Goal: Task Accomplishment & Management: Complete application form

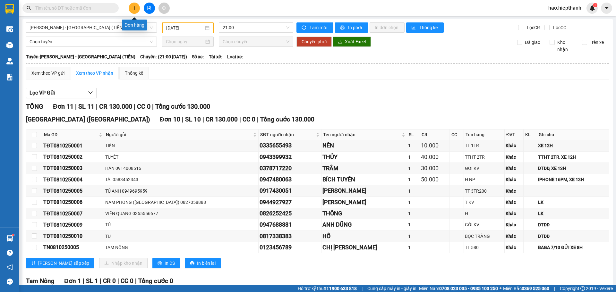
click at [133, 7] on icon "plus" at bounding box center [134, 8] width 4 height 4
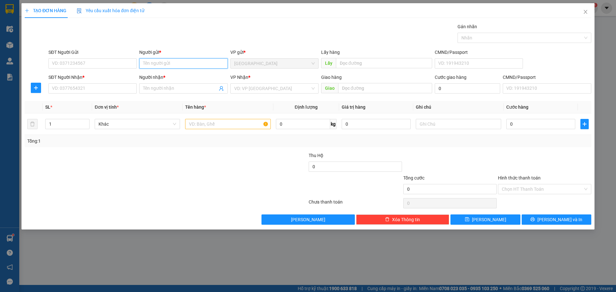
click at [154, 62] on input "Người gửi *" at bounding box center [183, 63] width 88 height 10
click at [164, 61] on input "Người gửi *" at bounding box center [183, 63] width 88 height 10
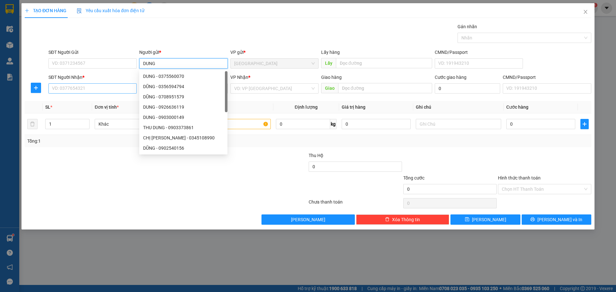
type input "DUNG"
click at [87, 89] on input "SĐT Người Nhận *" at bounding box center [92, 88] width 88 height 10
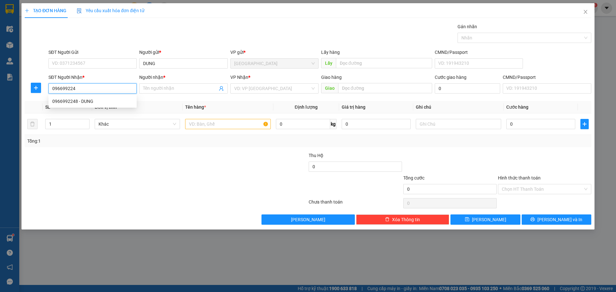
type input "0966992248"
click at [104, 100] on div "0966992248 - DUNG" at bounding box center [92, 101] width 81 height 7
type input "DUNG"
type input "0966992248"
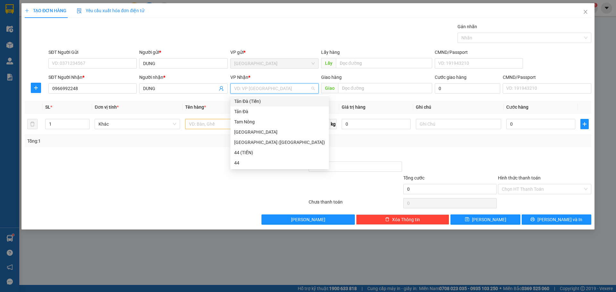
click at [256, 88] on input "search" at bounding box center [272, 89] width 76 height 10
click at [248, 103] on div "Tản Đà (Tiền)" at bounding box center [279, 101] width 91 height 7
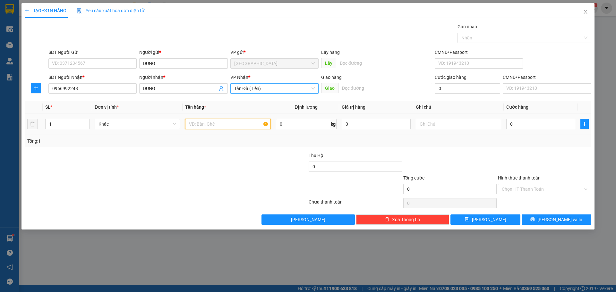
click at [221, 124] on input "text" at bounding box center [227, 124] width 85 height 10
type input "THU HỘ 5TR653"
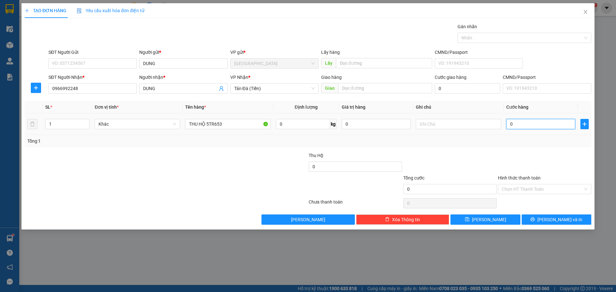
click at [527, 123] on input "0" at bounding box center [541, 124] width 69 height 10
type input "5"
type input "50"
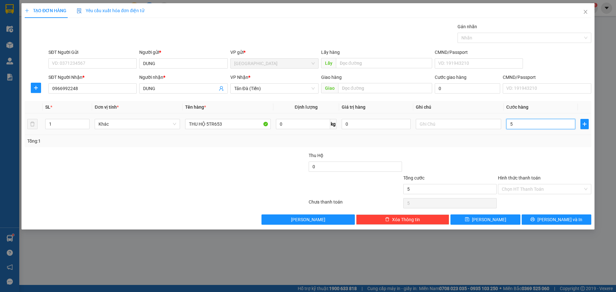
type input "50"
type input "50.000"
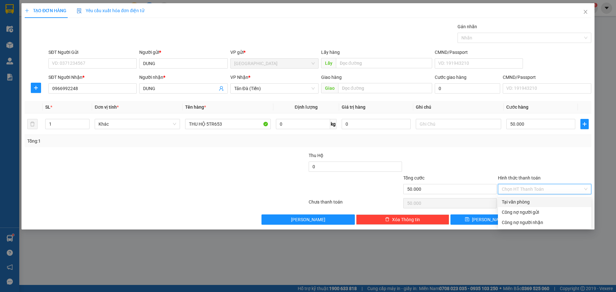
click at [526, 189] on input "Hình thức thanh toán" at bounding box center [542, 190] width 81 height 10
drag, startPoint x: 517, startPoint y: 203, endPoint x: 513, endPoint y: 202, distance: 3.9
click at [517, 202] on div "Tại văn phòng" at bounding box center [545, 202] width 86 height 7
type input "0"
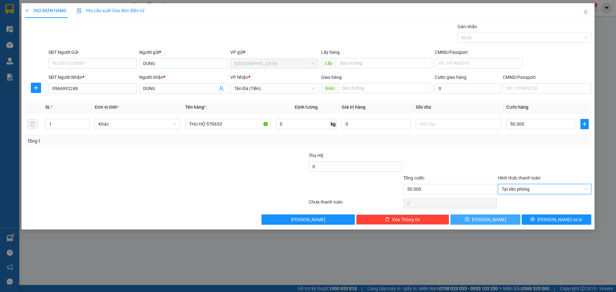
click at [493, 221] on button "[PERSON_NAME]" at bounding box center [486, 220] width 70 height 10
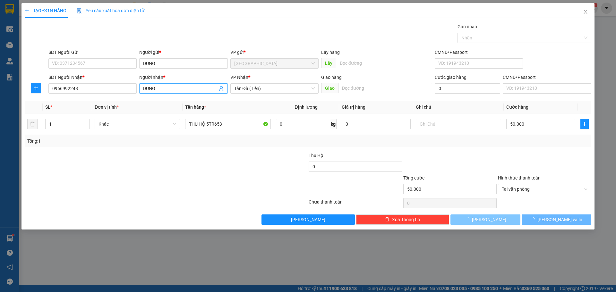
type input "0"
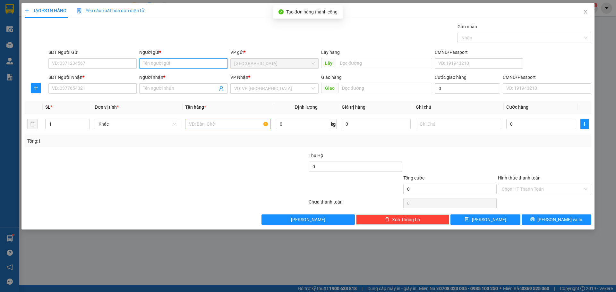
click at [190, 63] on input "Người gửi *" at bounding box center [183, 63] width 88 height 10
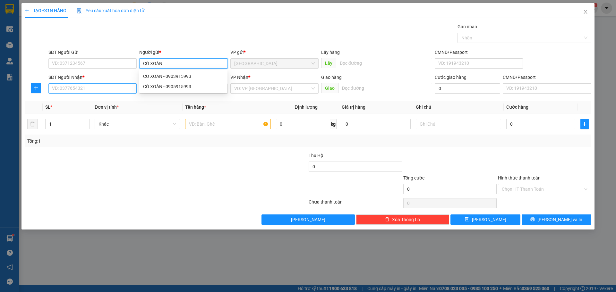
type input "CÔ XOÀN"
drag, startPoint x: 120, startPoint y: 89, endPoint x: 122, endPoint y: 73, distance: 15.5
click at [120, 87] on input "SĐT Người Nhận *" at bounding box center [92, 88] width 88 height 10
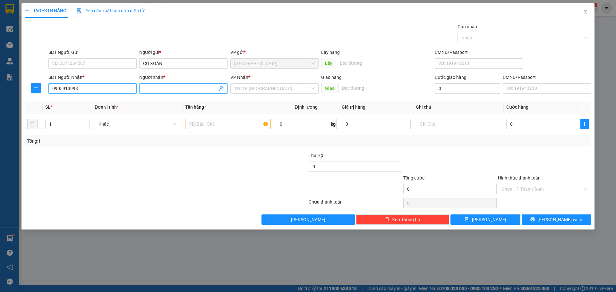
type input "0905913993"
click at [161, 86] on input "Người nhận *" at bounding box center [180, 88] width 74 height 7
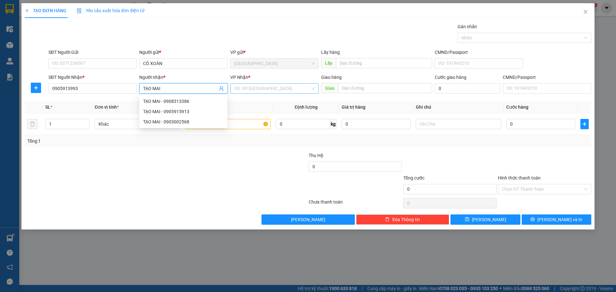
type input "TẠO MAI"
click at [279, 90] on input "search" at bounding box center [272, 89] width 76 height 10
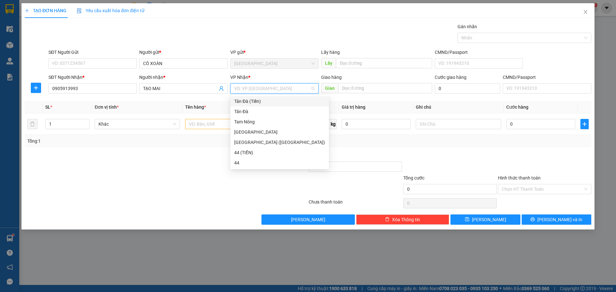
click at [260, 101] on div "Tản Đà (Tiền)" at bounding box center [279, 101] width 91 height 7
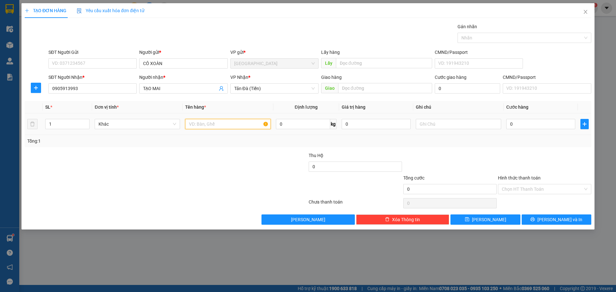
click at [228, 124] on input "text" at bounding box center [227, 124] width 85 height 10
type input "TNP 2TR490"
click at [553, 125] on input "0" at bounding box center [541, 124] width 69 height 10
type input "2"
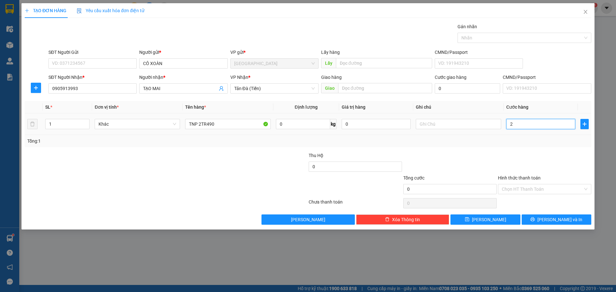
type input "2"
type input "20"
type input "20.000"
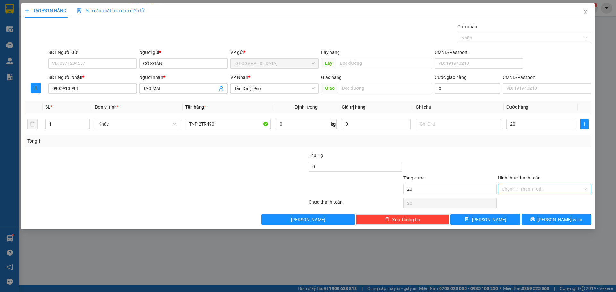
type input "20.000"
click at [558, 188] on input "Hình thức thanh toán" at bounding box center [542, 190] width 81 height 10
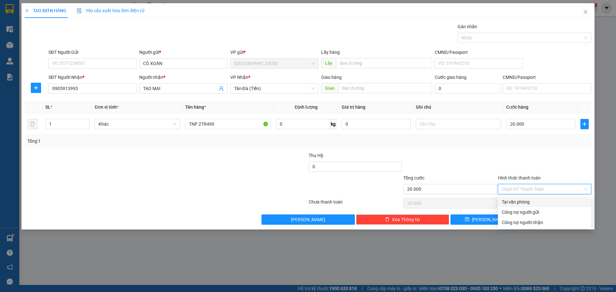
click at [533, 201] on div "Tại văn phòng" at bounding box center [545, 202] width 86 height 7
type input "0"
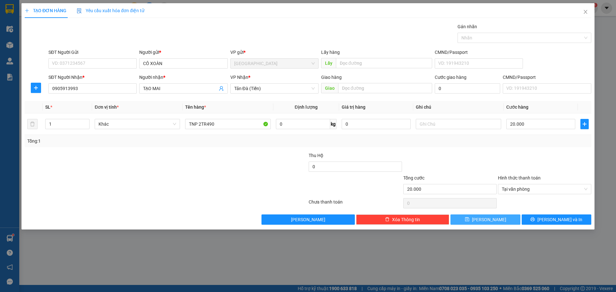
click at [500, 220] on button "[PERSON_NAME]" at bounding box center [486, 220] width 70 height 10
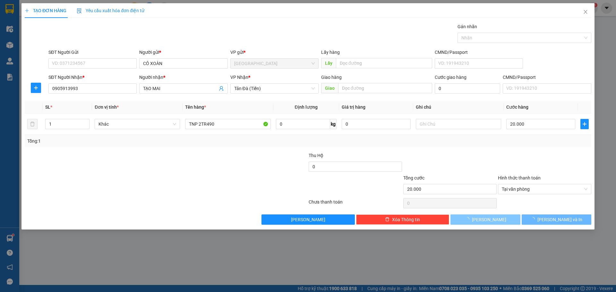
type input "0"
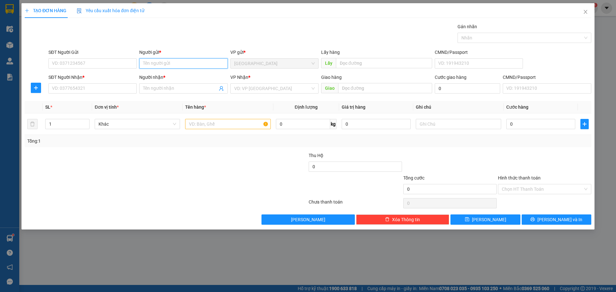
click at [188, 63] on input "Người gửi *" at bounding box center [183, 63] width 88 height 10
type input "CÔ XOÀN"
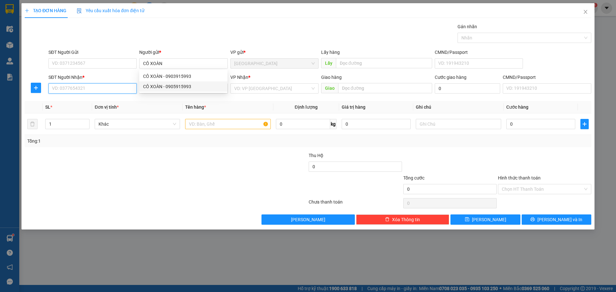
click at [117, 85] on input "SĐT Người Nhận *" at bounding box center [92, 88] width 88 height 10
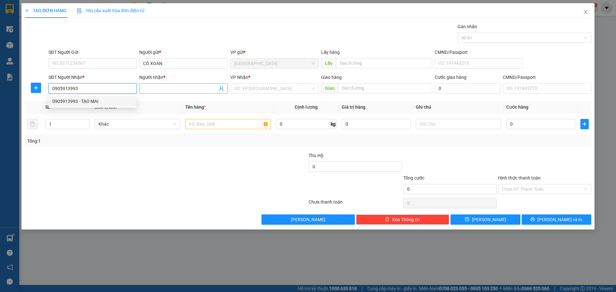
type input "0905913993"
drag, startPoint x: 169, startPoint y: 90, endPoint x: 170, endPoint y: 82, distance: 7.4
click at [171, 87] on input "Người nhận *" at bounding box center [180, 88] width 74 height 7
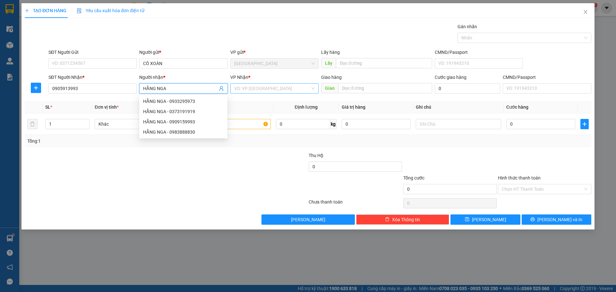
type input "HẰNG NGA"
click at [249, 88] on input "search" at bounding box center [272, 89] width 76 height 10
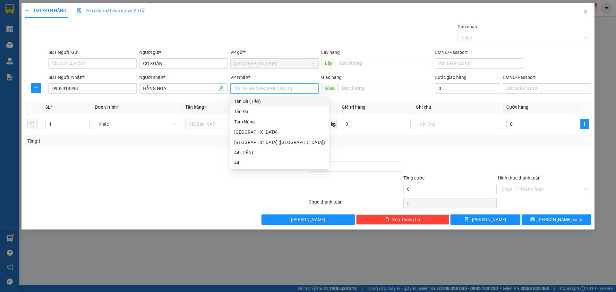
click at [249, 103] on div "Tản Đà (Tiền)" at bounding box center [279, 101] width 91 height 7
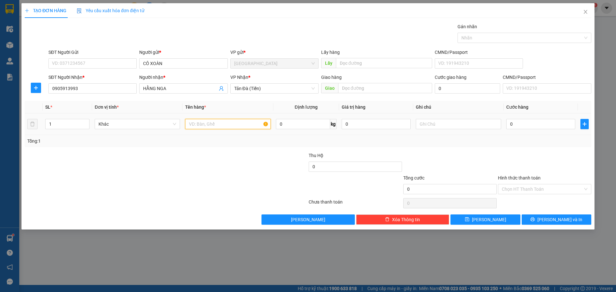
click at [222, 124] on input "text" at bounding box center [227, 124] width 85 height 10
type input "TNP 5TR040"
click at [531, 122] on input "0" at bounding box center [541, 124] width 69 height 10
type input "4"
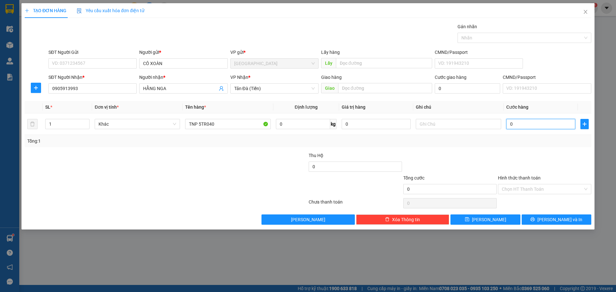
type input "4"
type input "40"
type input "40.000"
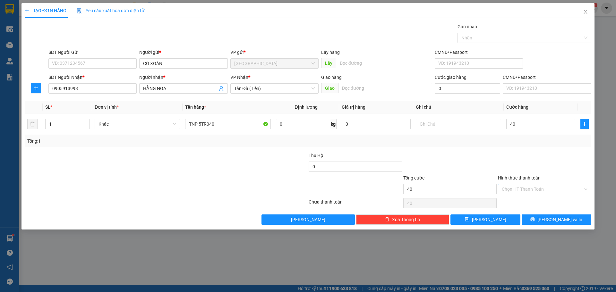
type input "40.000"
click at [549, 191] on input "Hình thức thanh toán" at bounding box center [542, 190] width 81 height 10
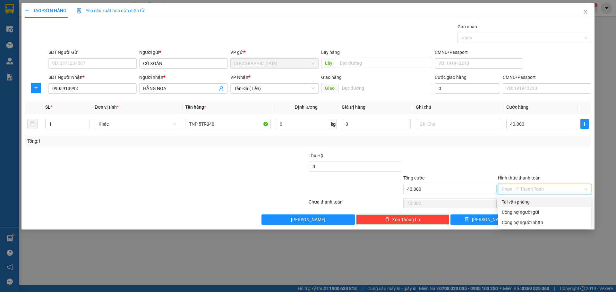
click at [529, 201] on div "Tại văn phòng" at bounding box center [545, 202] width 86 height 7
type input "0"
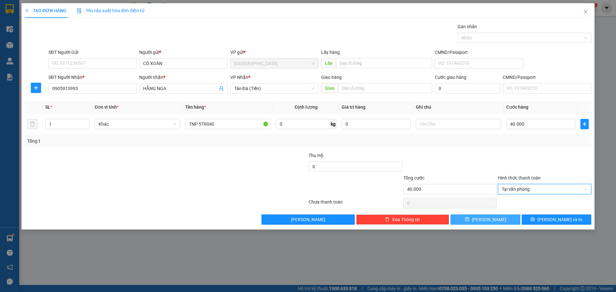
click at [496, 218] on button "[PERSON_NAME]" at bounding box center [486, 220] width 70 height 10
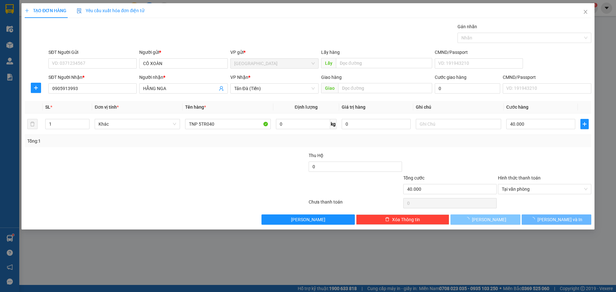
type input "0"
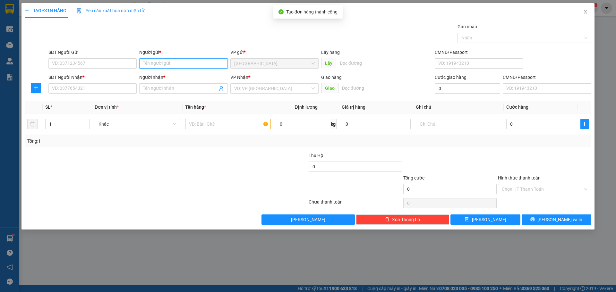
click at [207, 62] on input "Người gửi *" at bounding box center [183, 63] width 88 height 10
type input "CÔ XOÀN"
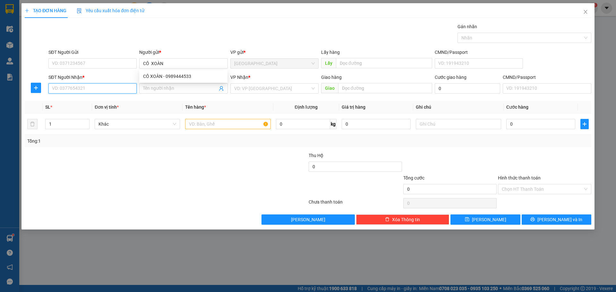
click at [92, 90] on input "SĐT Người Nhận *" at bounding box center [92, 88] width 88 height 10
type input "0905913993"
click at [160, 87] on input "Người nhận *" at bounding box center [180, 88] width 74 height 7
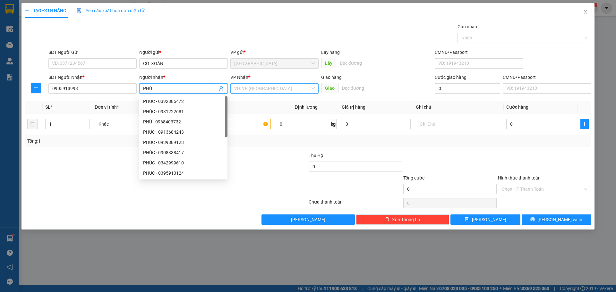
type input "PHÚ"
click at [275, 91] on input "search" at bounding box center [272, 89] width 76 height 10
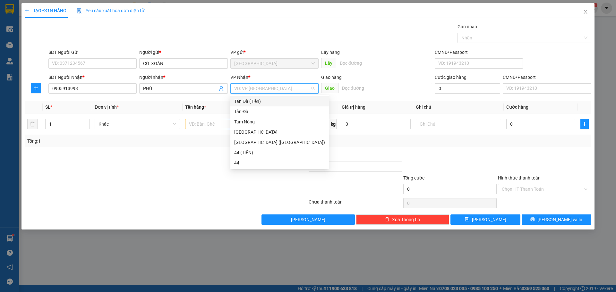
click at [241, 102] on div "Tản Đà (Tiền)" at bounding box center [279, 101] width 91 height 7
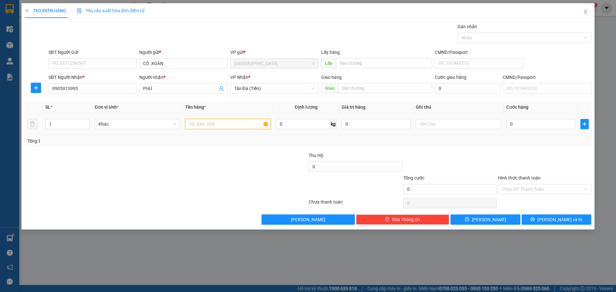
click at [225, 122] on input "text" at bounding box center [227, 124] width 85 height 10
type input "TNP 2TR020"
click at [542, 127] on input "0" at bounding box center [541, 124] width 69 height 10
type input "2"
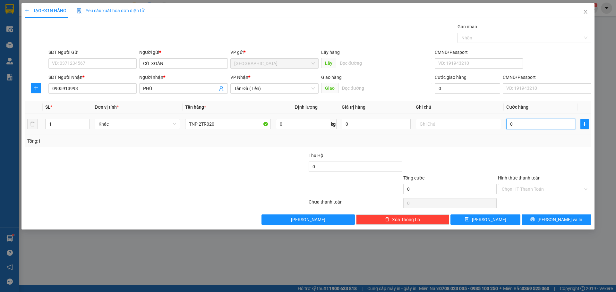
type input "2"
type input "20"
type input "20.000"
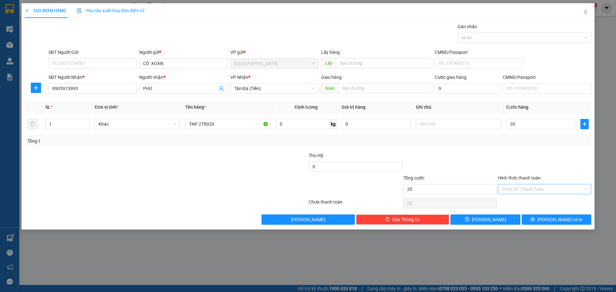
type input "20.000"
click at [539, 190] on input "Hình thức thanh toán" at bounding box center [542, 190] width 81 height 10
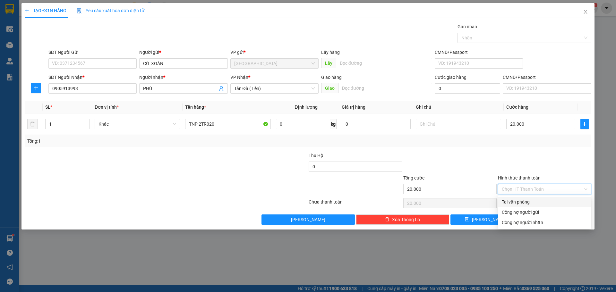
click at [534, 201] on div "Tại văn phòng" at bounding box center [545, 202] width 86 height 7
type input "0"
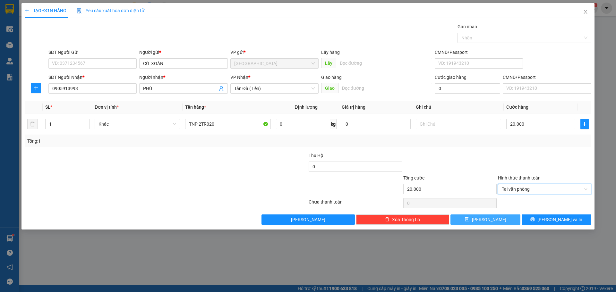
click at [504, 220] on button "[PERSON_NAME]" at bounding box center [486, 220] width 70 height 10
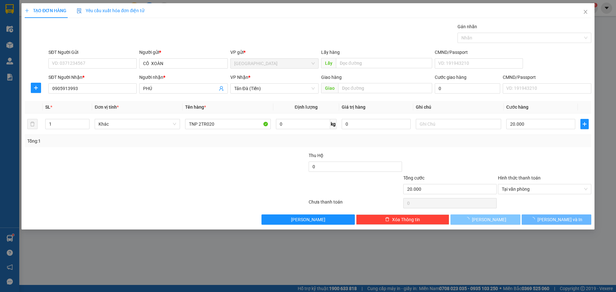
type input "0"
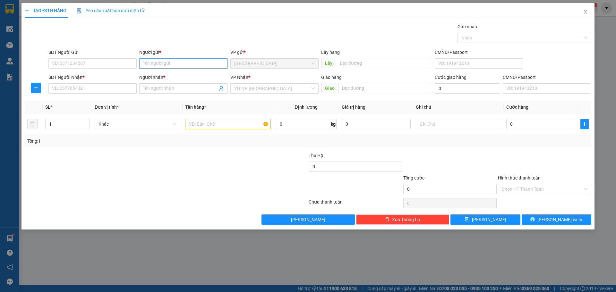
click at [170, 65] on input "Người gửi *" at bounding box center [183, 63] width 88 height 10
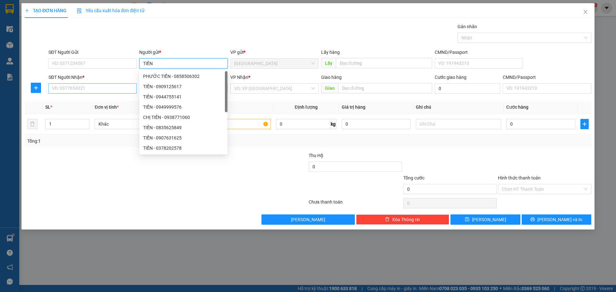
type input "TIỀN"
click at [93, 87] on input "SĐT Người Nhận *" at bounding box center [92, 88] width 88 height 10
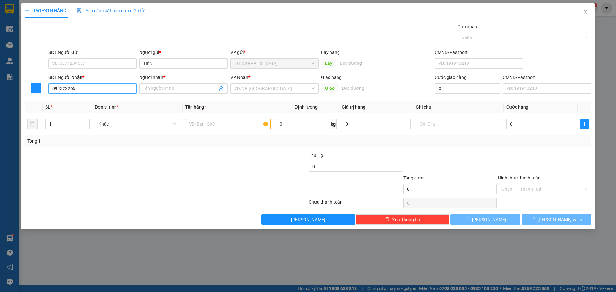
type input "0943222666"
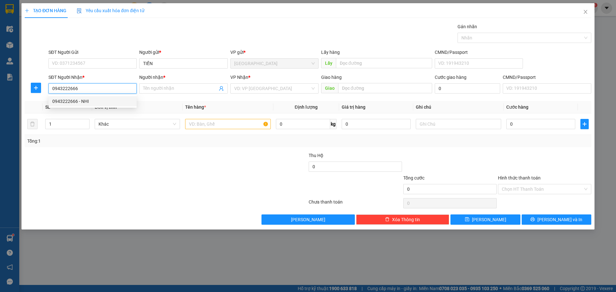
click at [88, 102] on div "0943222666 - NHI" at bounding box center [92, 101] width 81 height 7
type input "NHI"
type input "0943222666"
click at [144, 86] on input "NHI" at bounding box center [180, 88] width 74 height 7
type input "BÉ NHI"
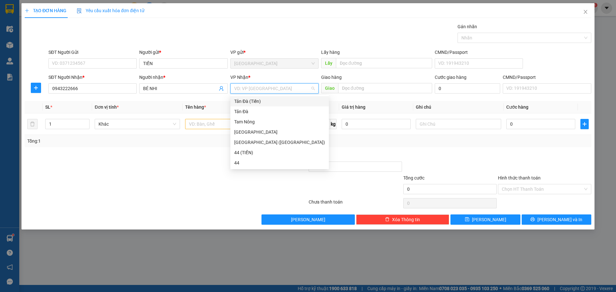
click at [256, 90] on input "search" at bounding box center [272, 89] width 76 height 10
click at [244, 102] on div "Tản Đà (Tiền)" at bounding box center [279, 101] width 91 height 7
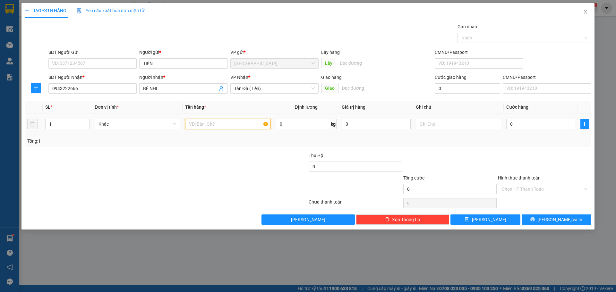
click at [210, 124] on input "text" at bounding box center [227, 124] width 85 height 10
type input "D"
type input "ĐTDĐ"
click at [531, 121] on input "0" at bounding box center [541, 124] width 69 height 10
type input "5"
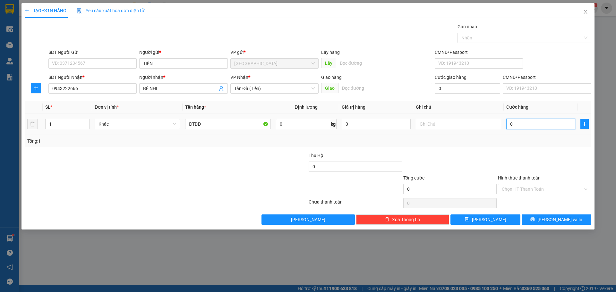
type input "5"
type input "50"
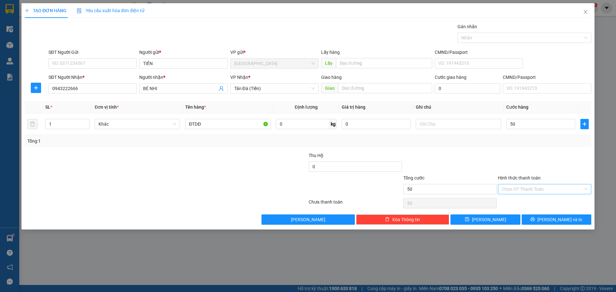
type input "50.000"
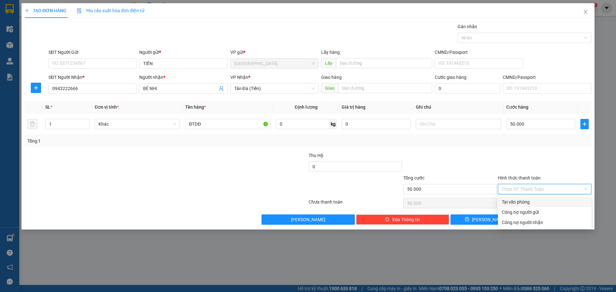
click at [533, 189] on input "Hình thức thanh toán" at bounding box center [542, 190] width 81 height 10
click at [532, 202] on div "Tại văn phòng" at bounding box center [545, 202] width 86 height 7
type input "0"
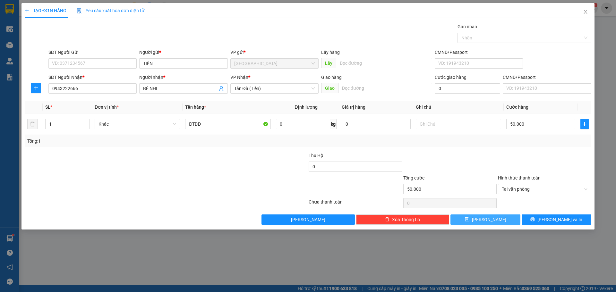
click at [501, 220] on button "[PERSON_NAME]" at bounding box center [486, 220] width 70 height 10
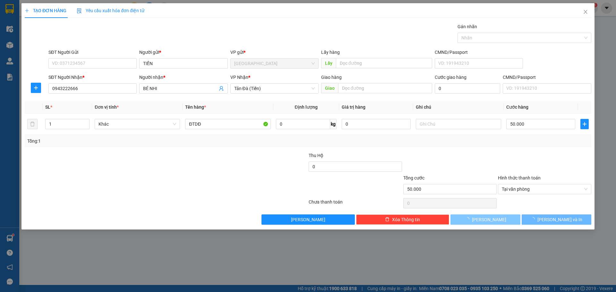
type input "0"
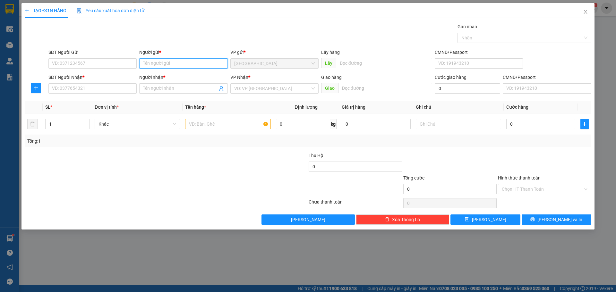
click at [159, 67] on input "Người gửi *" at bounding box center [183, 63] width 88 height 10
type input "X"
click at [87, 88] on input "SĐT Người Nhận *" at bounding box center [92, 88] width 88 height 10
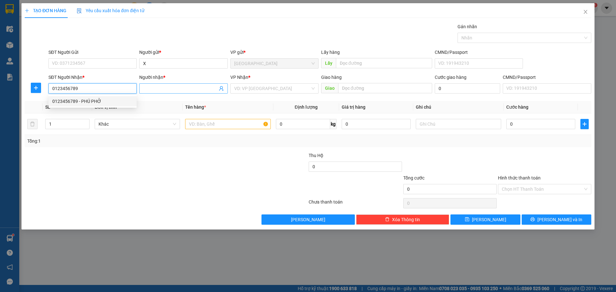
type input "0123456789"
drag, startPoint x: 156, startPoint y: 91, endPoint x: 161, endPoint y: 80, distance: 11.9
click at [160, 82] on div "Người nhận * Tên người nhận" at bounding box center [183, 85] width 88 height 22
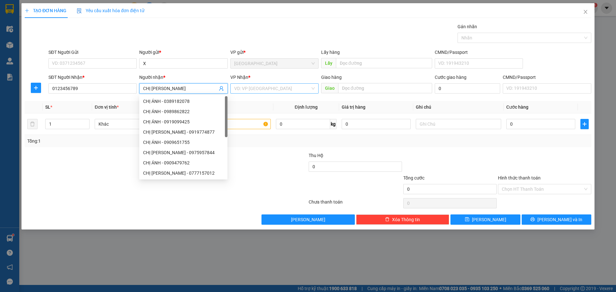
type input "CHỊ [PERSON_NAME]"
click at [241, 88] on input "search" at bounding box center [272, 89] width 76 height 10
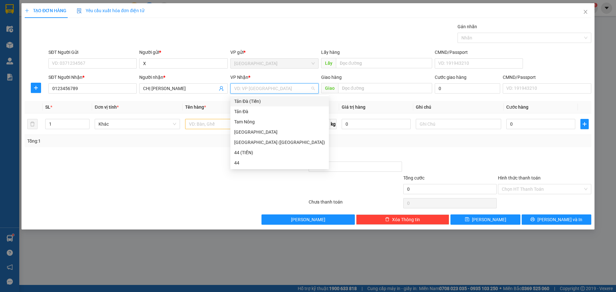
click at [249, 101] on div "Tản Đà (Tiền)" at bounding box center [279, 101] width 91 height 7
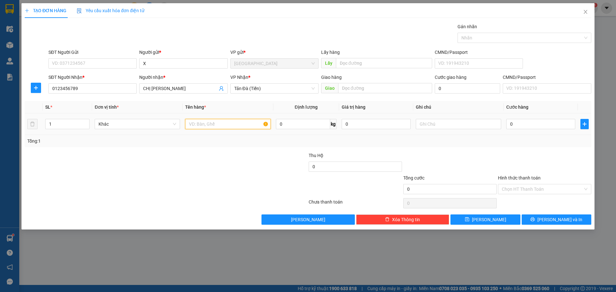
click at [216, 120] on input "text" at bounding box center [227, 124] width 85 height 10
type input "THU HỘ 8R200"
click at [464, 127] on input "text" at bounding box center [458, 124] width 85 height 10
type input "A"
type input "Ả"
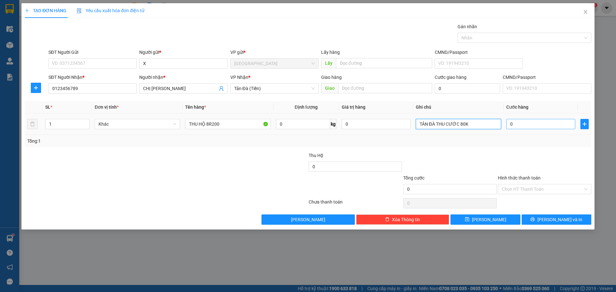
type input "TẢN ĐÀ THU CƯỚC 80K"
click at [531, 126] on input "0" at bounding box center [541, 124] width 69 height 10
type input "1"
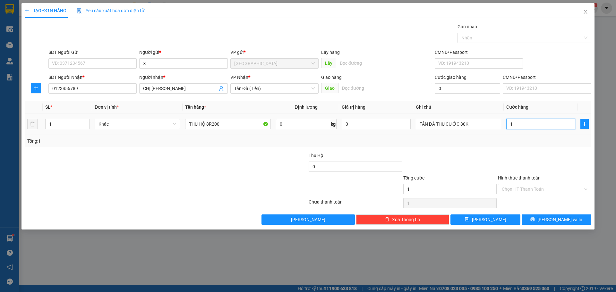
type input "0"
click at [524, 184] on div "Hình thức thanh toán" at bounding box center [544, 180] width 93 height 10
click at [525, 190] on input "Hình thức thanh toán" at bounding box center [542, 190] width 81 height 10
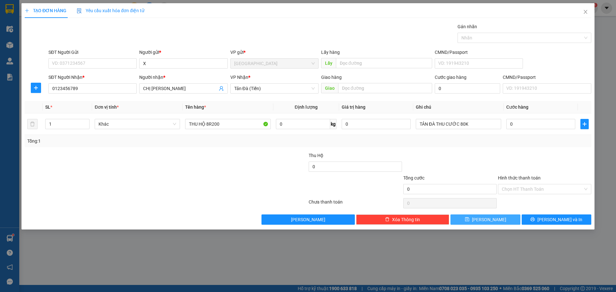
click at [486, 220] on span "[PERSON_NAME]" at bounding box center [489, 219] width 34 height 7
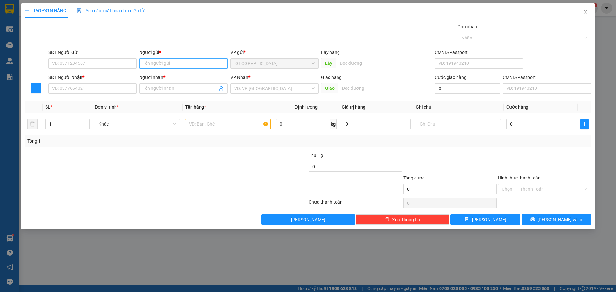
click at [176, 60] on input "Người gửi *" at bounding box center [183, 63] width 88 height 10
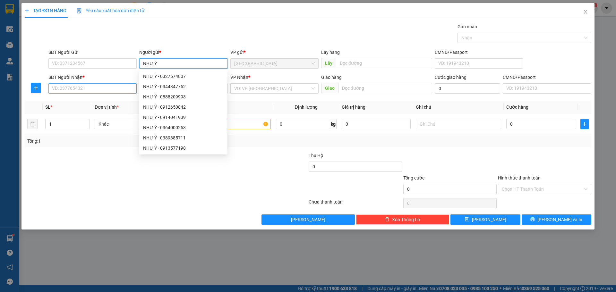
type input "NHƯ Ý"
click at [81, 90] on input "SĐT Người Nhận *" at bounding box center [92, 88] width 88 height 10
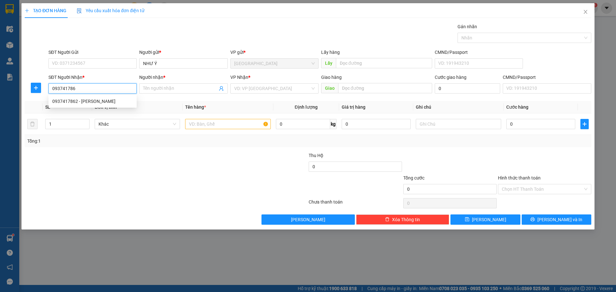
type input "0937417862"
click at [92, 101] on div "0937417862 - [PERSON_NAME]" at bounding box center [92, 101] width 81 height 7
type input "HUỆ"
type input "0937417862"
drag, startPoint x: 274, startPoint y: 88, endPoint x: 268, endPoint y: 92, distance: 7.8
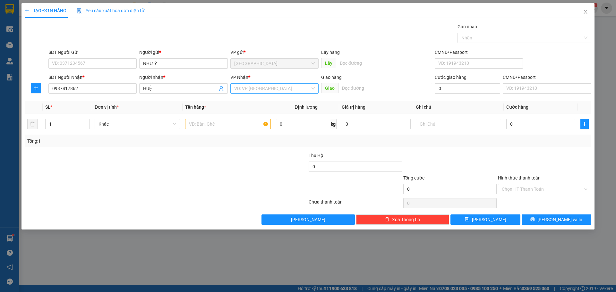
click at [274, 88] on input "search" at bounding box center [272, 89] width 76 height 10
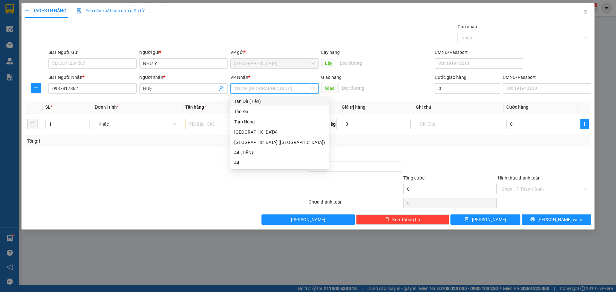
click at [260, 101] on div "Tản Đà (Tiền)" at bounding box center [279, 101] width 91 height 7
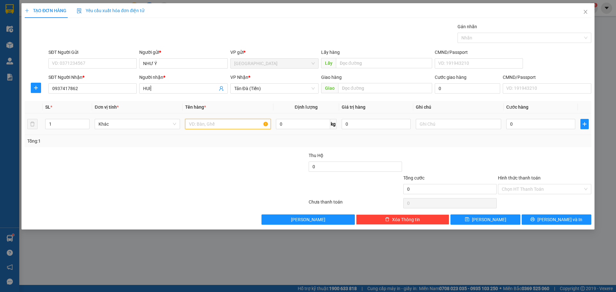
click at [215, 124] on input "text" at bounding box center [227, 124] width 85 height 10
type input "THU HỘ 890K"
click at [445, 125] on input "text" at bounding box center [458, 124] width 85 height 10
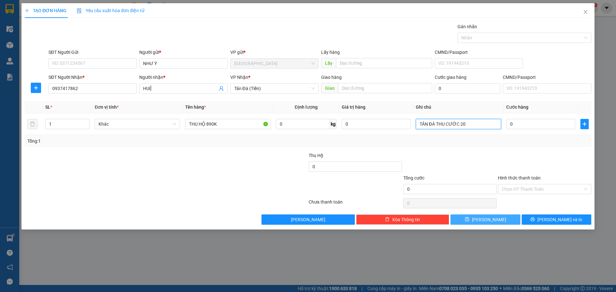
type input "TẢN ĐÀ THU CƯỚC 20"
click at [499, 218] on button "[PERSON_NAME]" at bounding box center [486, 220] width 70 height 10
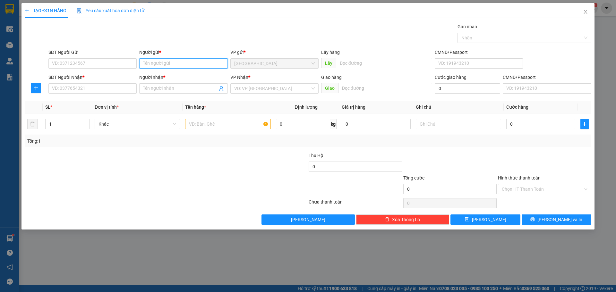
click at [185, 59] on input "Người gửi *" at bounding box center [183, 63] width 88 height 10
type input "SONG NAM"
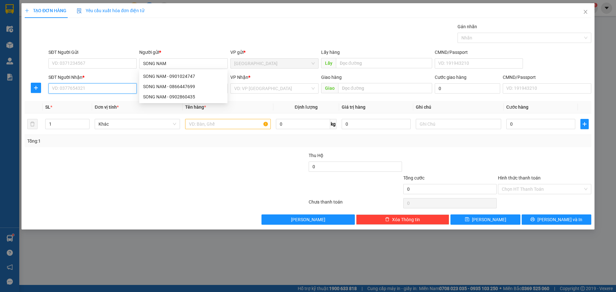
click at [68, 85] on input "SĐT Người Nhận *" at bounding box center [92, 88] width 88 height 10
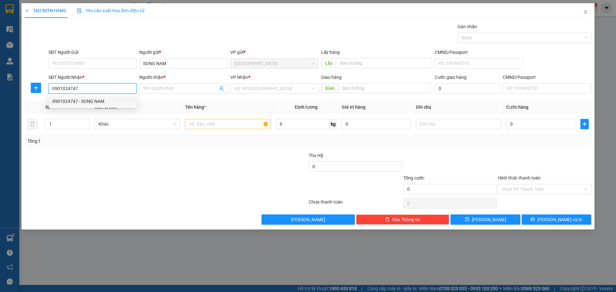
drag, startPoint x: 89, startPoint y: 87, endPoint x: 18, endPoint y: 78, distance: 71.5
click at [18, 78] on div "TẠO ĐƠN HÀNG Yêu cầu xuất hóa đơn điện tử Transit Pickup Surcharge Ids Transit …" at bounding box center [308, 146] width 616 height 292
type input "0919155222"
click at [118, 102] on div "0919155222 - [PERSON_NAME]" at bounding box center [92, 101] width 81 height 7
type input "[PERSON_NAME]"
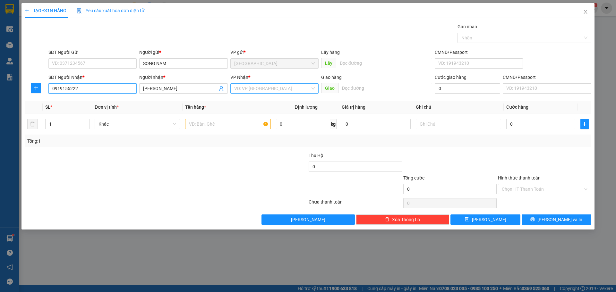
type input "0919155222"
drag, startPoint x: 275, startPoint y: 92, endPoint x: 266, endPoint y: 98, distance: 10.4
click at [271, 93] on input "search" at bounding box center [272, 89] width 76 height 10
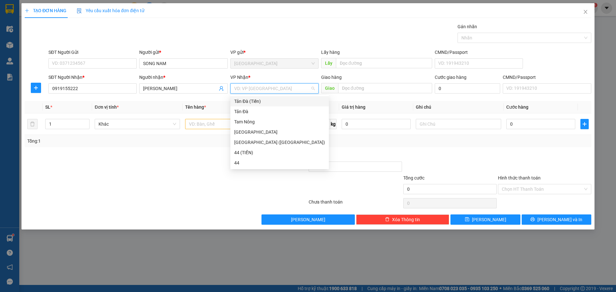
click at [261, 100] on div "Tản Đà (Tiền)" at bounding box center [279, 101] width 91 height 7
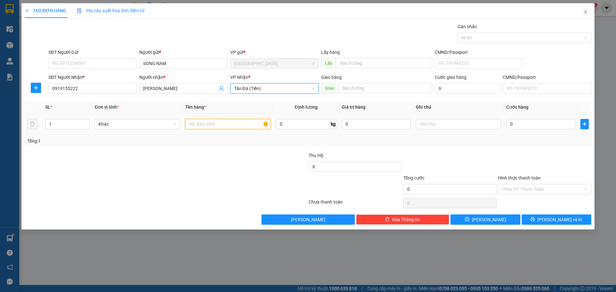
click at [217, 122] on input "text" at bounding box center [227, 124] width 85 height 10
type input "THU HỘ 7TR920"
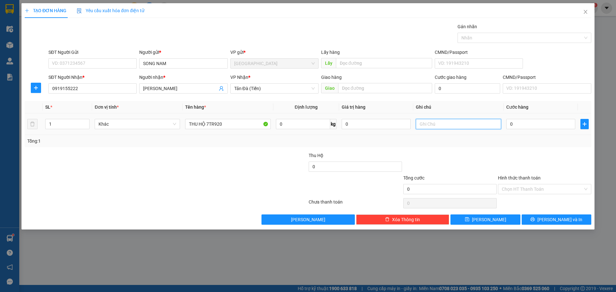
click at [442, 126] on input "text" at bounding box center [458, 124] width 85 height 10
type input "TẢN ĐÀ THU CƯỚC 70K"
click at [530, 191] on input "Hình thức thanh toán" at bounding box center [542, 190] width 81 height 10
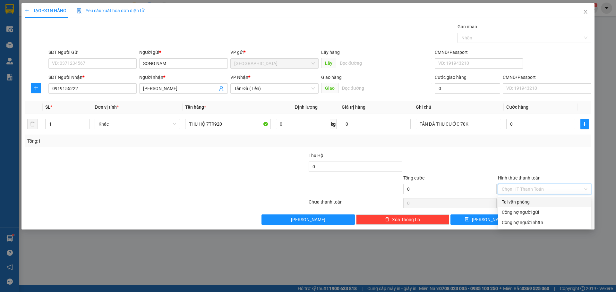
click at [525, 201] on div "Tại văn phòng" at bounding box center [545, 202] width 86 height 7
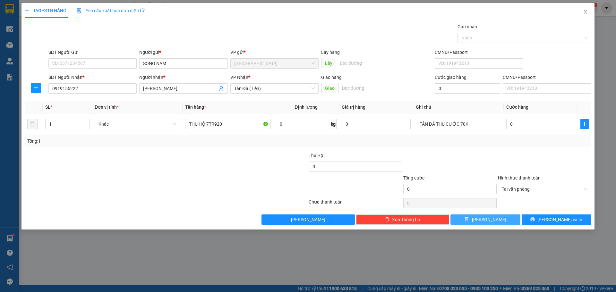
click at [498, 218] on button "[PERSON_NAME]" at bounding box center [486, 220] width 70 height 10
click at [551, 192] on span "Tại văn phòng" at bounding box center [545, 190] width 86 height 10
click at [490, 221] on span "[PERSON_NAME]" at bounding box center [489, 219] width 34 height 7
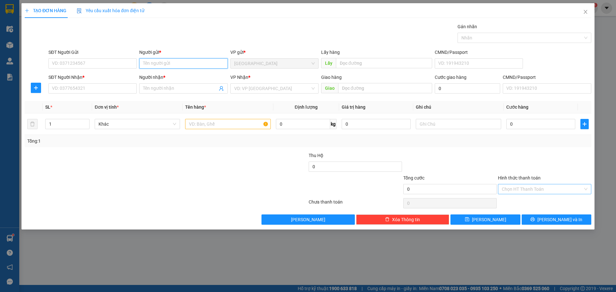
click at [209, 65] on input "Người gửi *" at bounding box center [183, 63] width 88 height 10
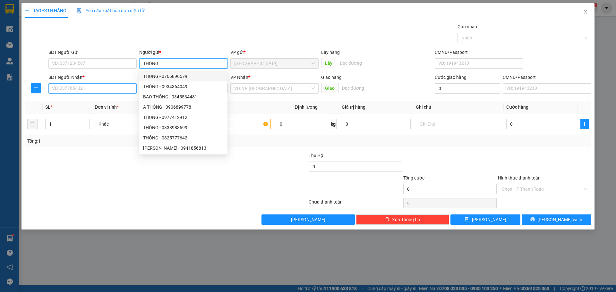
type input "THÔNG"
click at [83, 90] on input "SĐT Người Nhận *" at bounding box center [92, 88] width 88 height 10
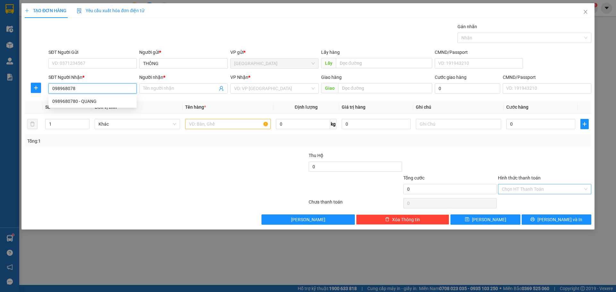
type input "0989680780"
click at [94, 101] on div "0989680780 - QUANG" at bounding box center [92, 101] width 81 height 7
type input "QUANG"
type input "0989680780"
click at [258, 88] on input "search" at bounding box center [272, 89] width 76 height 10
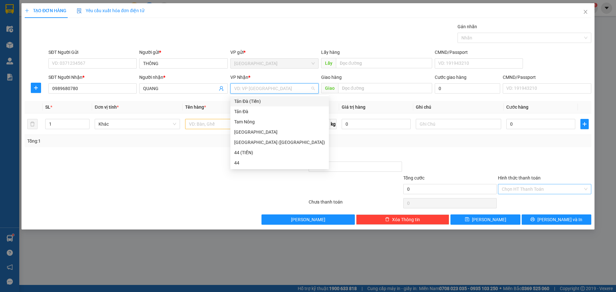
click at [252, 102] on div "Tản Đà (Tiền)" at bounding box center [279, 101] width 91 height 7
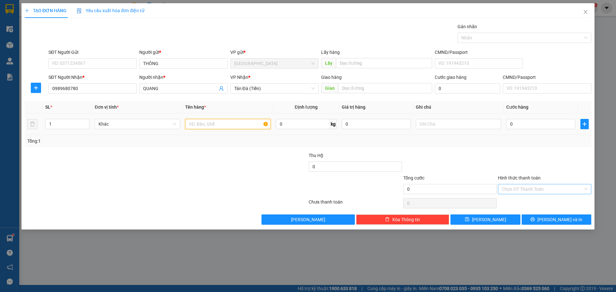
click at [226, 127] on input "text" at bounding box center [227, 124] width 85 height 10
type input "HÔP NP"
click at [533, 125] on input "0" at bounding box center [541, 124] width 69 height 10
type input "3"
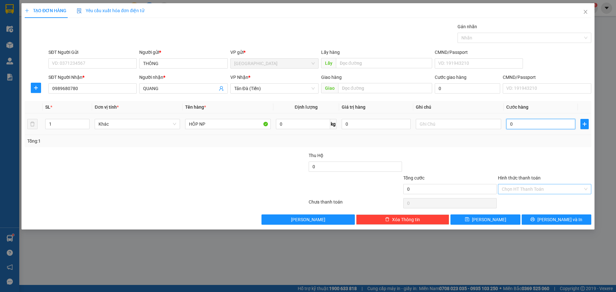
type input "3"
type input "30"
type input "30.000"
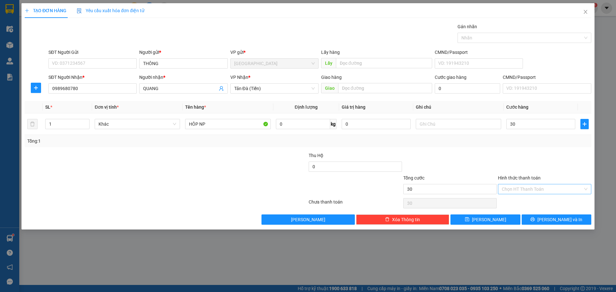
type input "30.000"
click at [529, 190] on input "Hình thức thanh toán" at bounding box center [542, 190] width 81 height 10
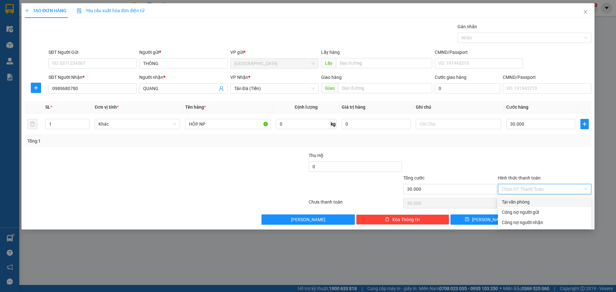
click at [518, 202] on div "Tại văn phòng" at bounding box center [545, 202] width 86 height 7
type input "0"
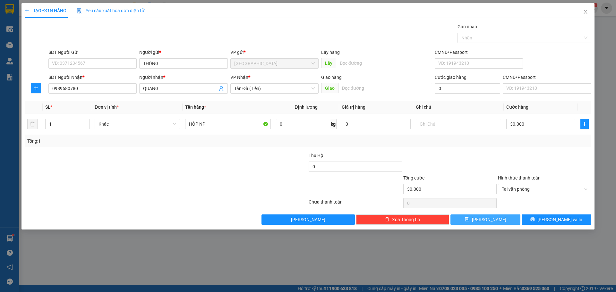
click at [490, 222] on span "[PERSON_NAME]" at bounding box center [489, 219] width 34 height 7
type input "0"
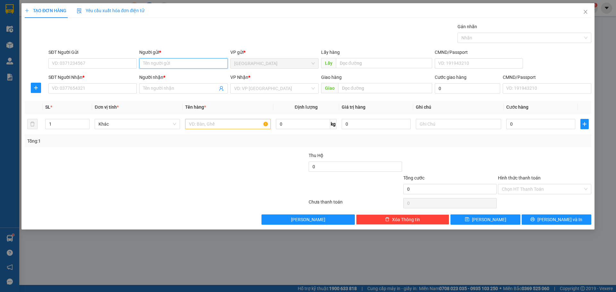
click at [195, 62] on input "Người gửi *" at bounding box center [183, 63] width 88 height 10
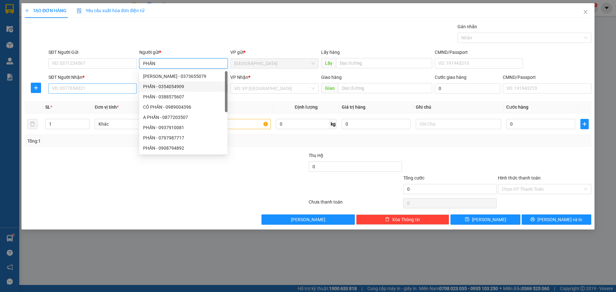
type input "PHẤN"
click at [109, 85] on input "SĐT Người Nhận *" at bounding box center [92, 88] width 88 height 10
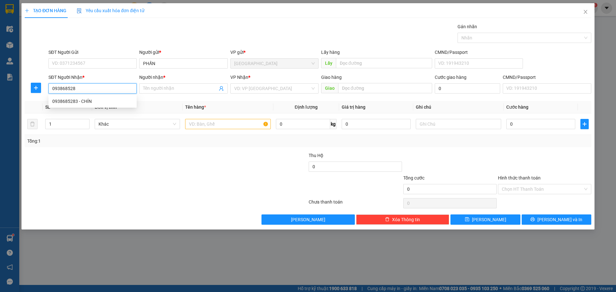
type input "0938685283"
drag, startPoint x: 104, startPoint y: 103, endPoint x: 210, endPoint y: 99, distance: 106.3
click at [104, 103] on div "0938685283 - CHÍN" at bounding box center [92, 101] width 81 height 7
type input "CHÍN"
type input "0938685283"
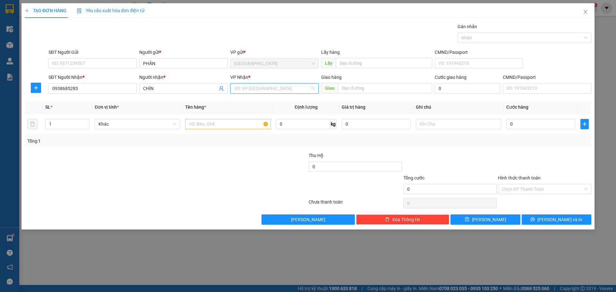
drag, startPoint x: 262, startPoint y: 89, endPoint x: 252, endPoint y: 99, distance: 14.1
click at [262, 89] on input "search" at bounding box center [272, 89] width 76 height 10
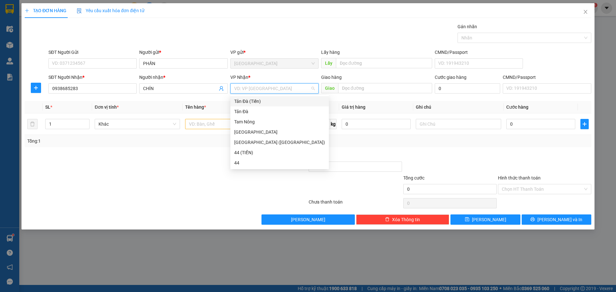
click at [249, 101] on div "Tản Đà (Tiền)" at bounding box center [279, 101] width 91 height 7
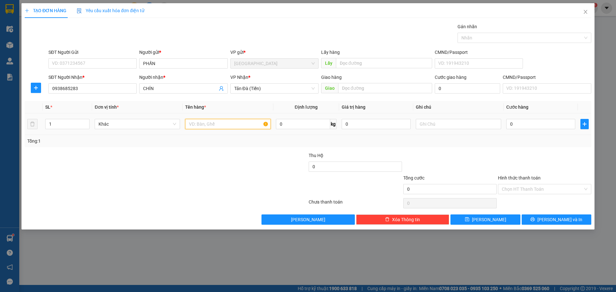
click at [219, 125] on input "text" at bounding box center [227, 124] width 85 height 10
type input "GÓI NP"
click at [560, 123] on input "0" at bounding box center [541, 124] width 69 height 10
type input "6"
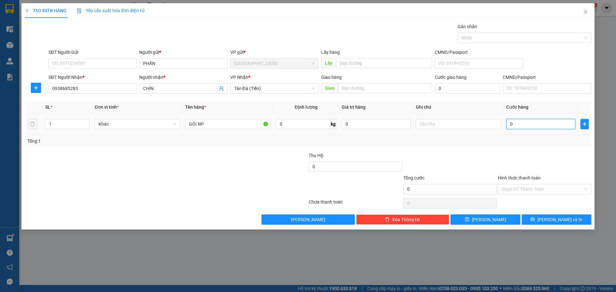
type input "6"
type input "60"
type input "60.000"
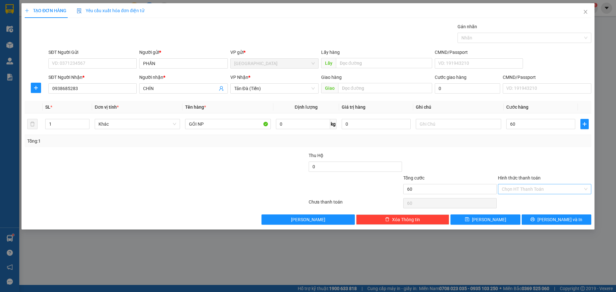
type input "60.000"
click at [554, 190] on input "Hình thức thanh toán" at bounding box center [542, 190] width 81 height 10
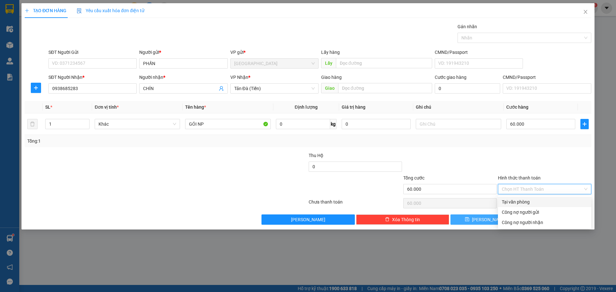
drag, startPoint x: 518, startPoint y: 203, endPoint x: 495, endPoint y: 217, distance: 26.9
click at [513, 207] on div "Tại văn phòng" at bounding box center [544, 202] width 93 height 10
type input "0"
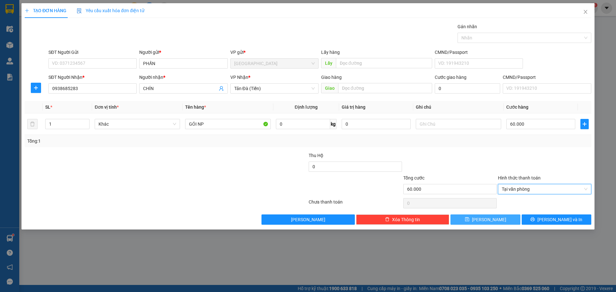
click at [488, 220] on span "[PERSON_NAME]" at bounding box center [489, 219] width 34 height 7
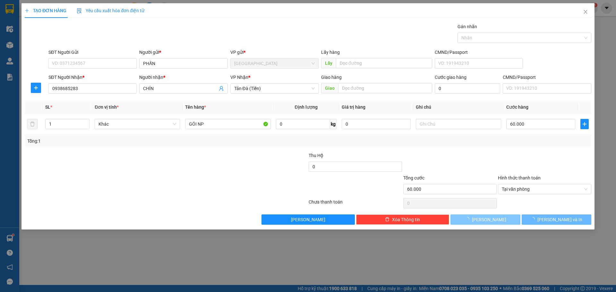
type input "0"
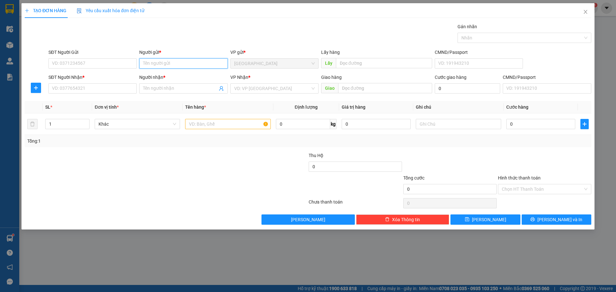
click at [187, 63] on input "Người gửi *" at bounding box center [183, 63] width 88 height 10
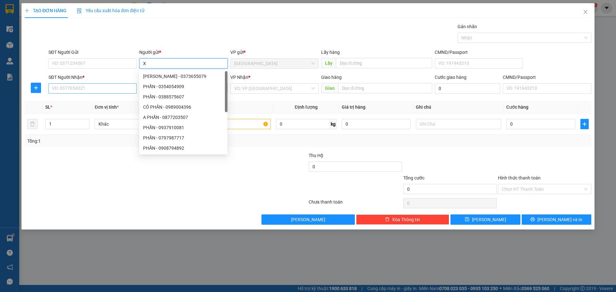
type input "X"
click at [74, 88] on input "SĐT Người Nhận *" at bounding box center [92, 88] width 88 height 10
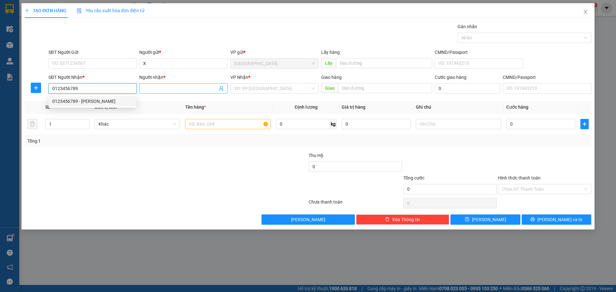
type input "0123456789"
click at [189, 90] on input "Người nhận *" at bounding box center [180, 88] width 74 height 7
type input "GỬI TAM NÔNG"
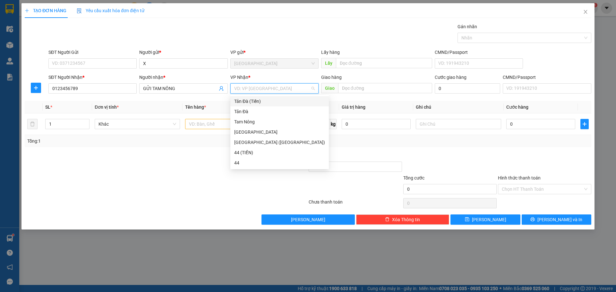
click at [283, 87] on input "search" at bounding box center [272, 89] width 76 height 10
click at [257, 122] on div "Tam Nông" at bounding box center [279, 121] width 91 height 7
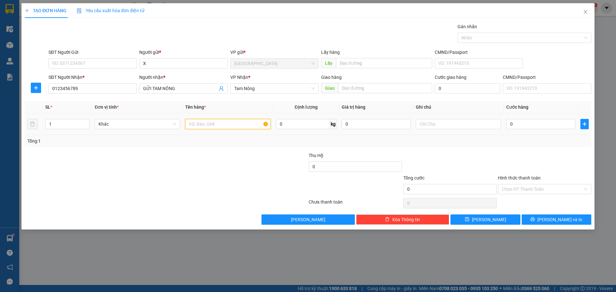
click at [241, 126] on input "text" at bounding box center [227, 124] width 85 height 10
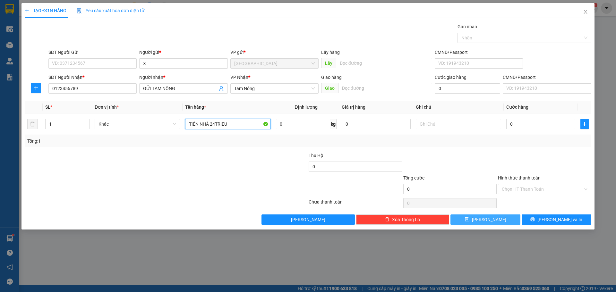
type input "TIỀN NHÀ 24TRIEU"
click at [492, 218] on span "[PERSON_NAME]" at bounding box center [489, 219] width 34 height 7
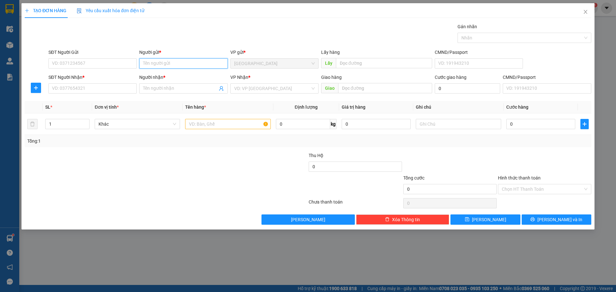
click at [170, 62] on input "Người gửi *" at bounding box center [183, 63] width 88 height 10
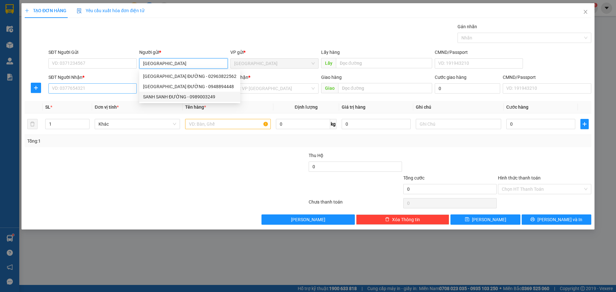
type input "[GEOGRAPHIC_DATA]"
click at [124, 90] on input "SĐT Người Nhận *" at bounding box center [92, 88] width 88 height 10
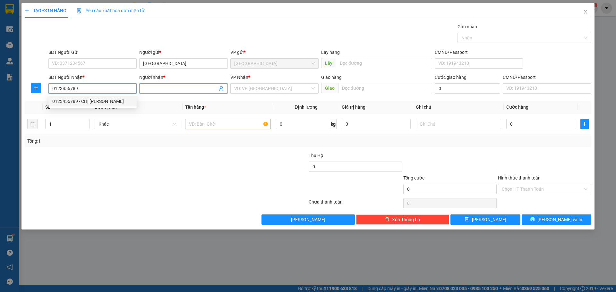
type input "0123456789"
click at [197, 87] on input "Người nhận *" at bounding box center [180, 88] width 74 height 7
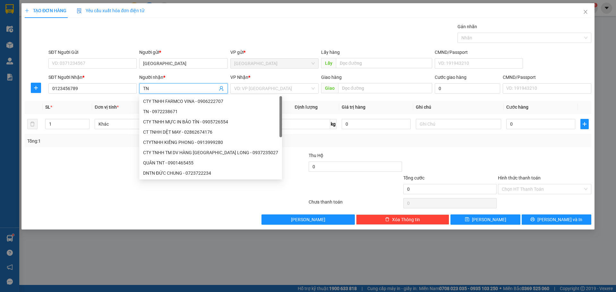
type input "T"
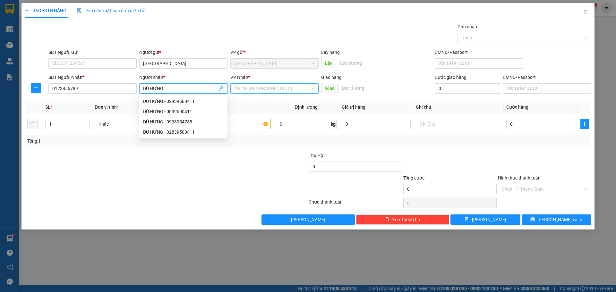
type input "DŨ HƯNG"
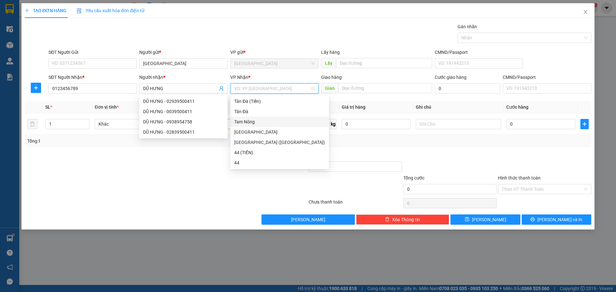
click at [261, 88] on input "search" at bounding box center [272, 89] width 76 height 10
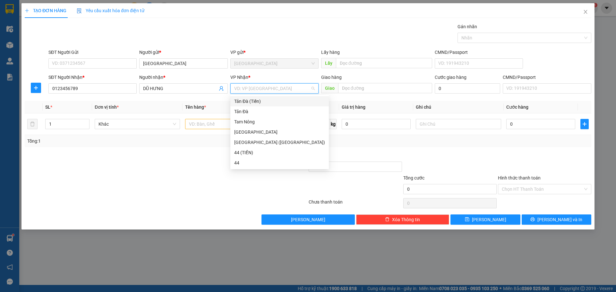
click at [258, 102] on div "Tản Đà (Tiền)" at bounding box center [279, 101] width 91 height 7
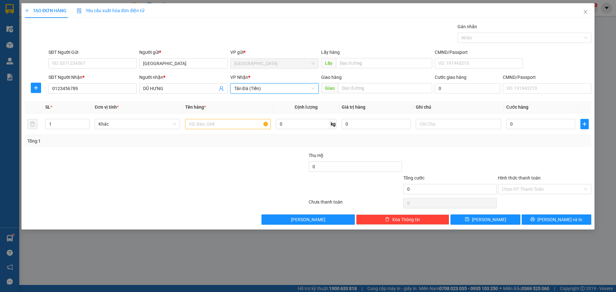
click at [261, 87] on span "Tản Đà (Tiền)" at bounding box center [274, 89] width 81 height 10
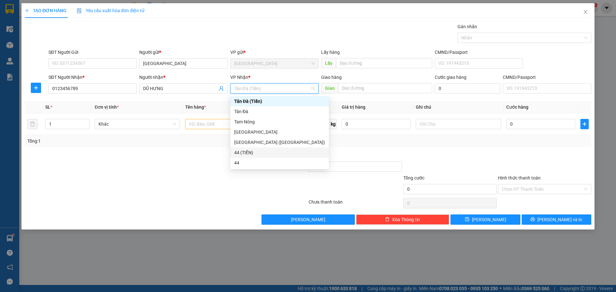
click at [264, 154] on div "44 (TIỀN)" at bounding box center [279, 152] width 91 height 7
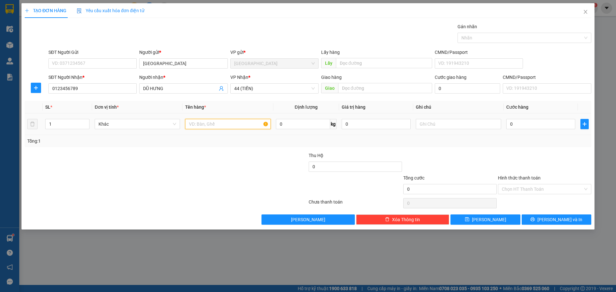
click at [237, 125] on input "text" at bounding box center [227, 124] width 85 height 10
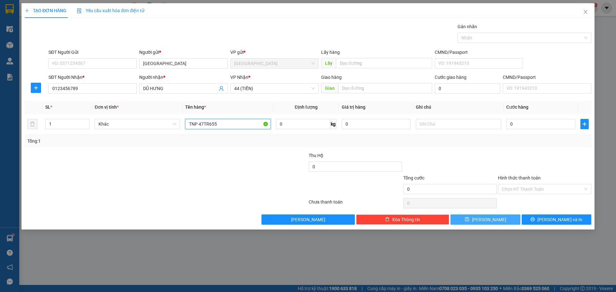
type input "TNP 47TR655"
click at [492, 217] on span "[PERSON_NAME]" at bounding box center [489, 219] width 34 height 7
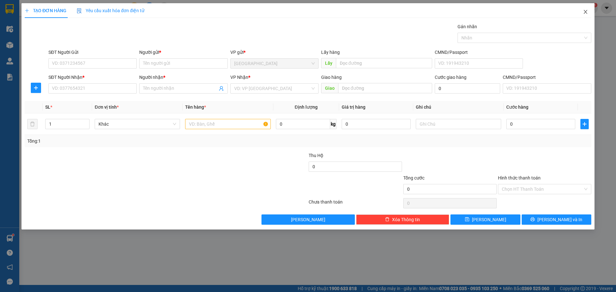
click at [586, 13] on icon "close" at bounding box center [585, 11] width 5 height 5
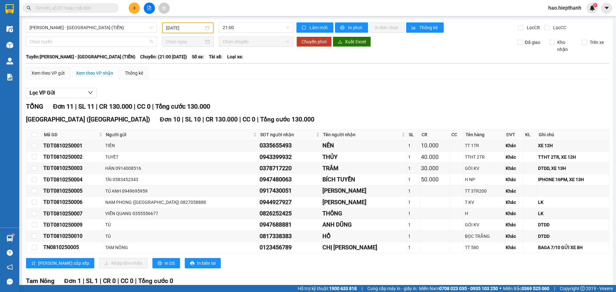
click at [37, 46] on span "Chọn tuyến" at bounding box center [92, 42] width 124 height 10
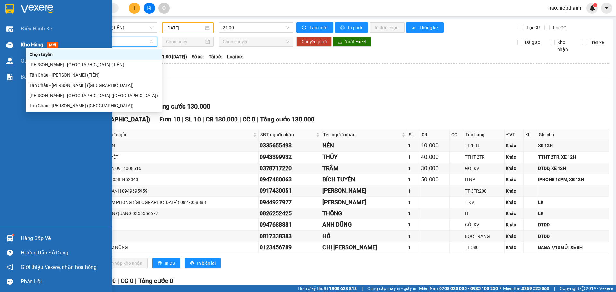
click at [30, 46] on span "Kho hàng" at bounding box center [32, 45] width 22 height 6
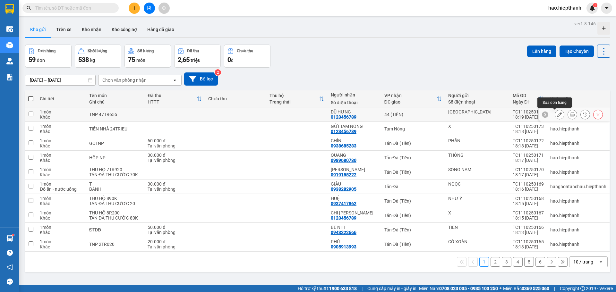
click at [555, 115] on button at bounding box center [559, 114] width 9 height 11
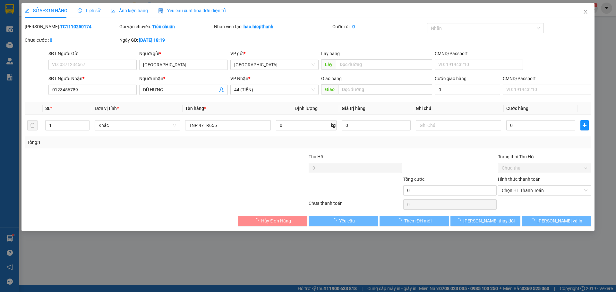
type input "0123456789"
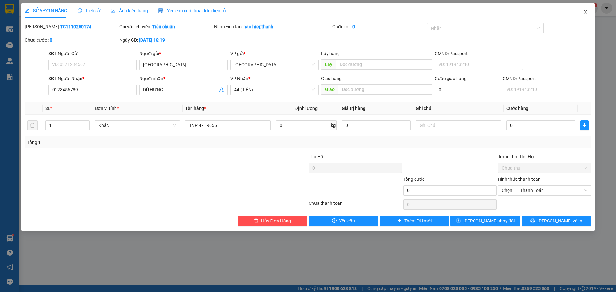
click at [585, 10] on icon "close" at bounding box center [585, 11] width 5 height 5
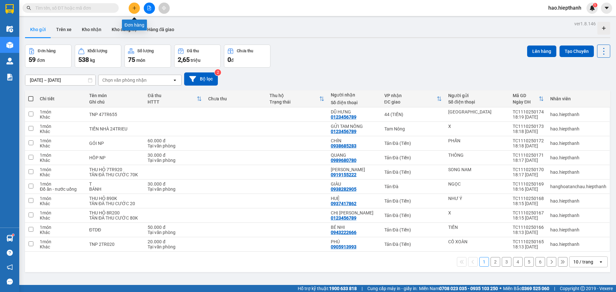
click at [136, 10] on button at bounding box center [134, 8] width 11 height 11
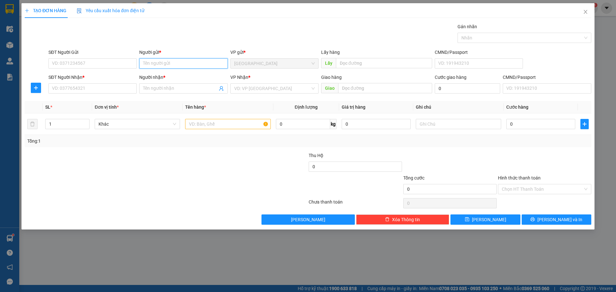
click at [158, 63] on input "Người gửi *" at bounding box center [183, 63] width 88 height 10
type input "VI TÍNH TÂN PHƯỚC"
click at [124, 86] on input "SĐT Người Nhận *" at bounding box center [92, 88] width 88 height 10
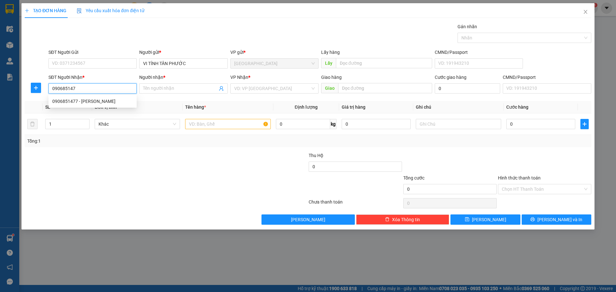
type input "0906851477"
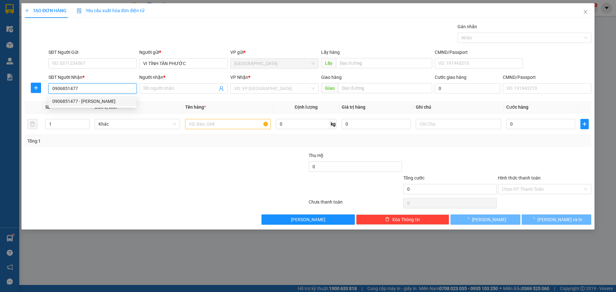
click at [103, 100] on div "0906851477 - [PERSON_NAME]" at bounding box center [92, 101] width 81 height 7
type input "[PERSON_NAME]"
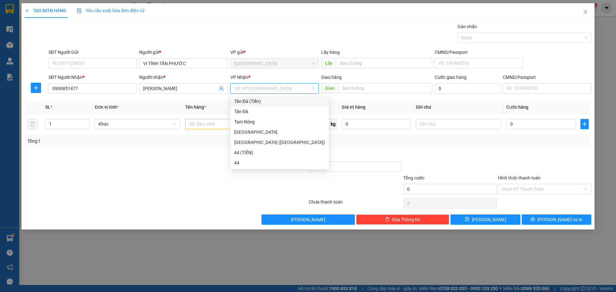
drag, startPoint x: 268, startPoint y: 89, endPoint x: 263, endPoint y: 104, distance: 15.3
click at [267, 90] on input "search" at bounding box center [272, 89] width 76 height 10
click at [262, 99] on div "Tản Đà (Tiền)" at bounding box center [279, 101] width 91 height 7
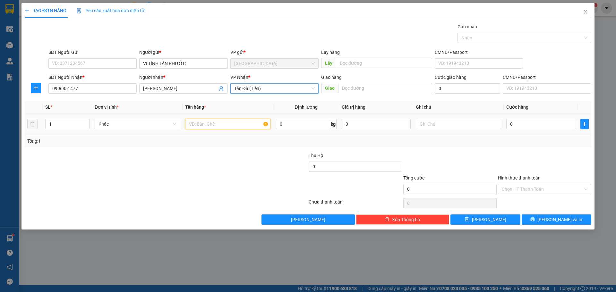
drag, startPoint x: 240, startPoint y: 121, endPoint x: 242, endPoint y: 118, distance: 3.5
click at [240, 121] on input "text" at bounding box center [227, 124] width 85 height 10
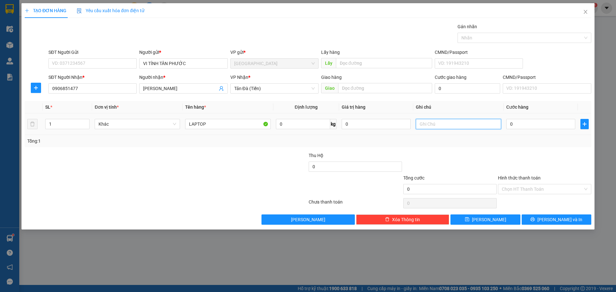
click at [462, 125] on input "text" at bounding box center [458, 124] width 85 height 10
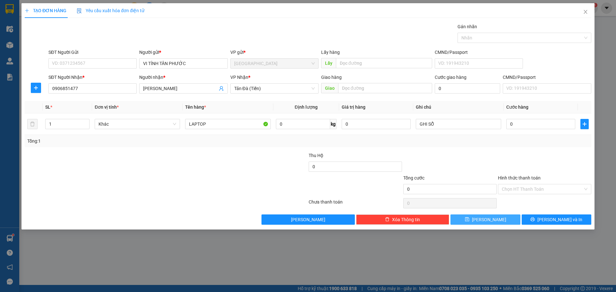
click at [502, 219] on button "[PERSON_NAME]" at bounding box center [486, 220] width 70 height 10
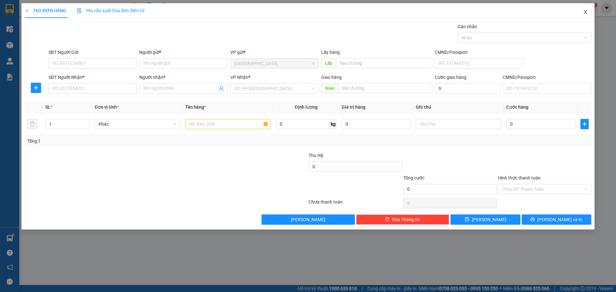
click at [585, 13] on icon "close" at bounding box center [585, 11] width 5 height 5
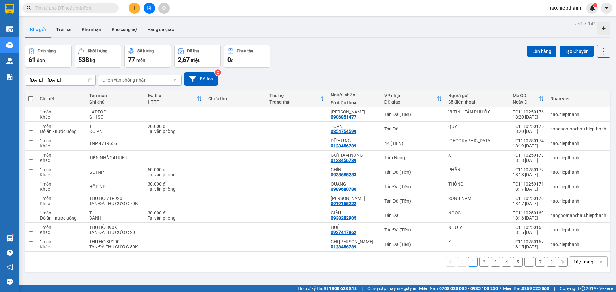
drag, startPoint x: 583, startPoint y: 261, endPoint x: 579, endPoint y: 259, distance: 4.7
click at [583, 261] on div "10 / trang" at bounding box center [584, 262] width 20 height 6
drag, startPoint x: 586, startPoint y: 248, endPoint x: 564, endPoint y: 247, distance: 21.5
click at [585, 248] on span "100 / trang" at bounding box center [581, 248] width 23 height 6
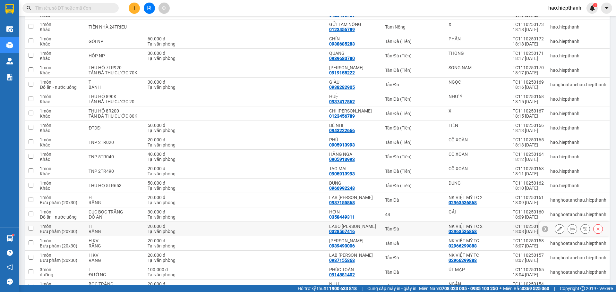
scroll to position [128, 0]
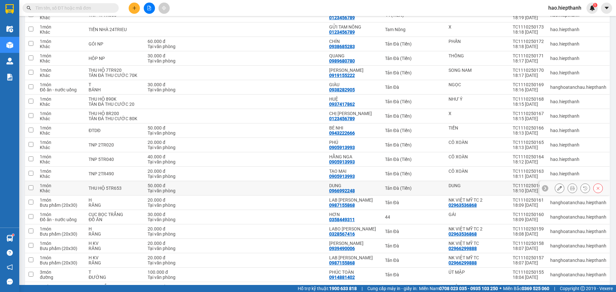
click at [429, 187] on div "Tản Đà (Tiền)" at bounding box center [413, 188] width 57 height 5
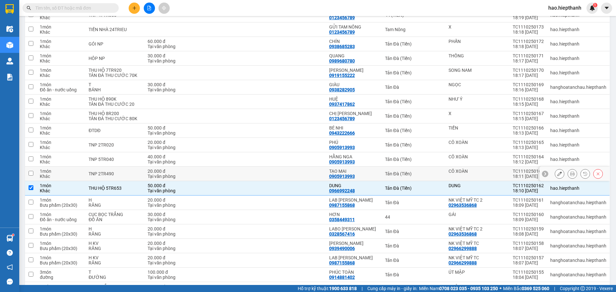
click at [427, 177] on td "Tản Đà (Tiền)" at bounding box center [414, 174] width 64 height 14
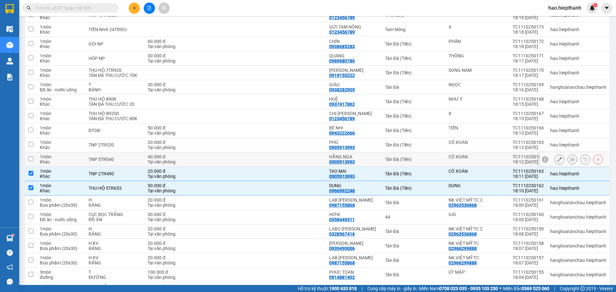
click at [423, 156] on td "Tản Đà (Tiền)" at bounding box center [414, 159] width 64 height 14
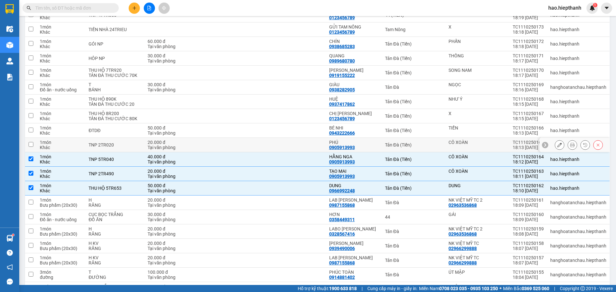
click at [422, 144] on div "Tản Đà (Tiền)" at bounding box center [413, 145] width 57 height 5
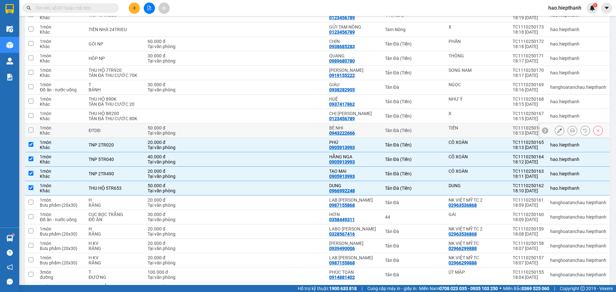
click at [423, 127] on td "Tản Đà (Tiền)" at bounding box center [414, 131] width 64 height 14
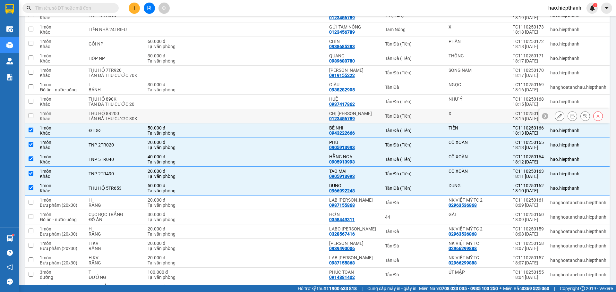
click at [426, 113] on td "Tản Đà (Tiền)" at bounding box center [414, 116] width 64 height 14
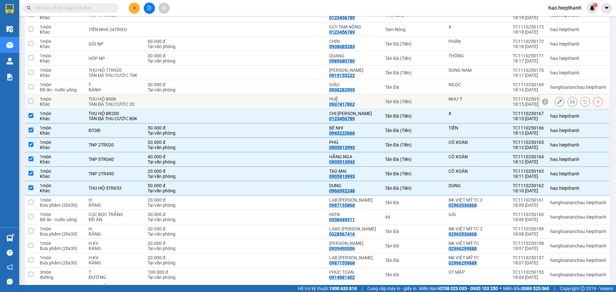
click at [427, 100] on div "Tản Đà (Tiền)" at bounding box center [413, 101] width 57 height 5
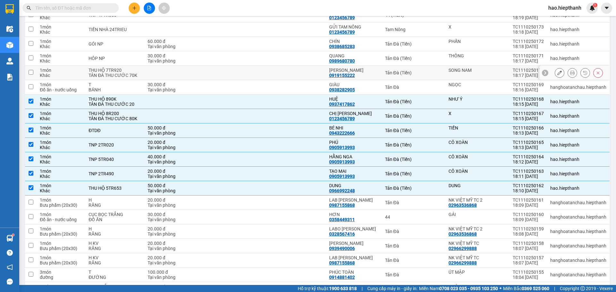
click at [426, 74] on div "Tản Đà (Tiền)" at bounding box center [413, 72] width 57 height 5
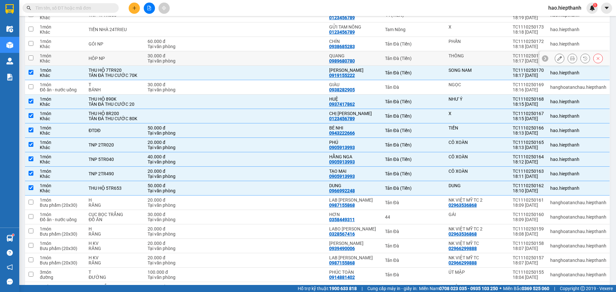
click at [424, 56] on div "Tản Đà (Tiền)" at bounding box center [413, 58] width 57 height 5
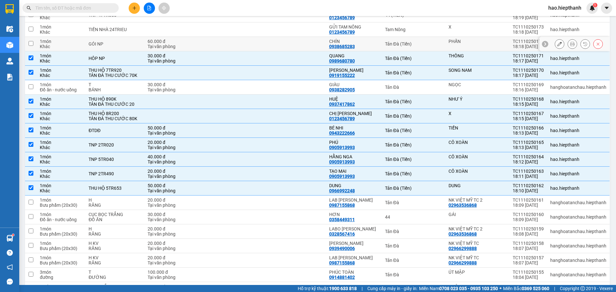
click at [425, 42] on div "Tản Đà (Tiền)" at bounding box center [413, 43] width 57 height 5
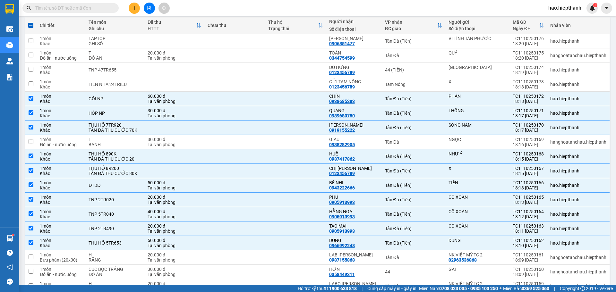
scroll to position [32, 0]
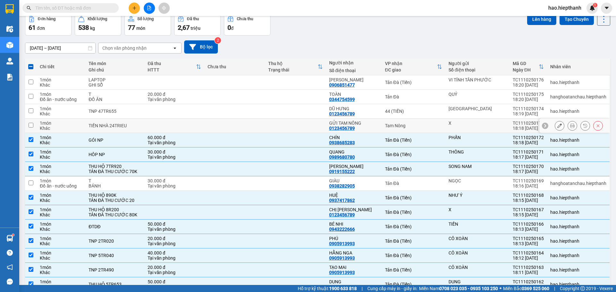
click at [424, 126] on div "Tam Nông" at bounding box center [413, 125] width 57 height 5
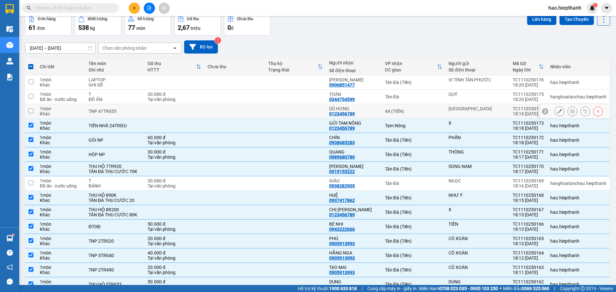
click at [426, 106] on td "44 (TIỀN)" at bounding box center [414, 111] width 64 height 14
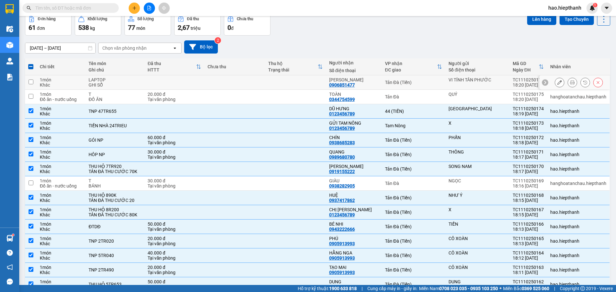
click at [435, 82] on div "Tản Đà (Tiền)" at bounding box center [413, 82] width 57 height 5
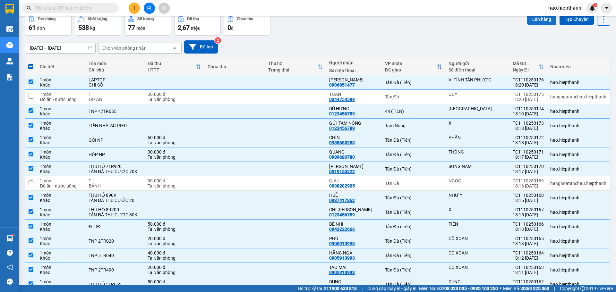
click at [538, 20] on button "Lên hàng" at bounding box center [541, 19] width 29 height 12
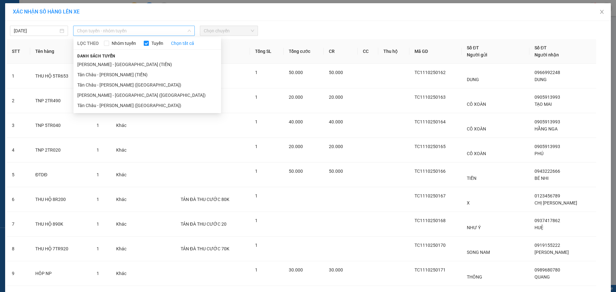
drag, startPoint x: 121, startPoint y: 32, endPoint x: 79, endPoint y: 53, distance: 46.9
click at [121, 32] on span "Chọn tuyến - nhóm tuyến" at bounding box center [134, 31] width 114 height 10
click at [88, 77] on li "Tân Châu - [PERSON_NAME] (TIỀN)" at bounding box center [148, 75] width 148 height 10
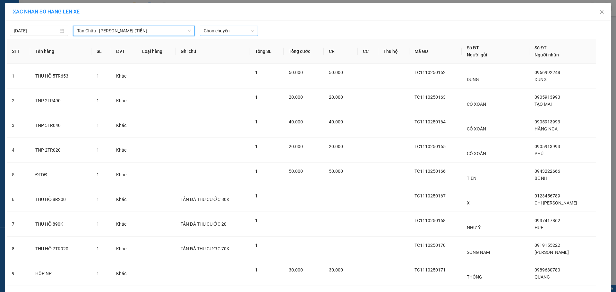
click at [229, 31] on span "Chọn chuyến" at bounding box center [229, 31] width 50 height 10
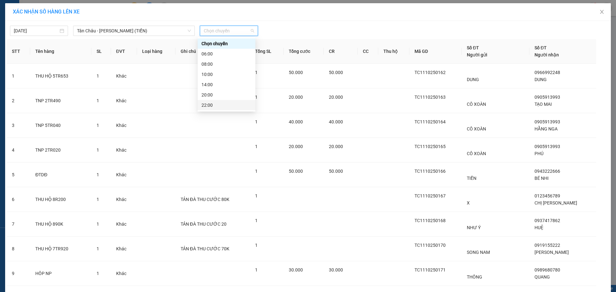
click at [219, 105] on div "22:00" at bounding box center [227, 105] width 50 height 7
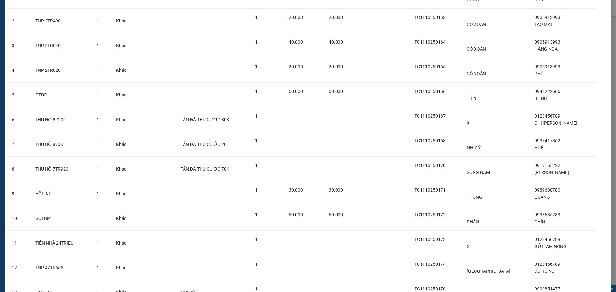
scroll to position [143, 0]
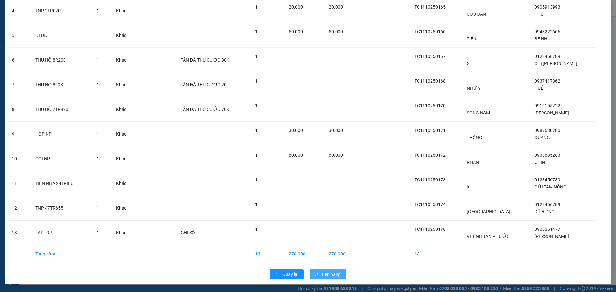
click at [332, 274] on span "Lên hàng" at bounding box center [331, 274] width 19 height 7
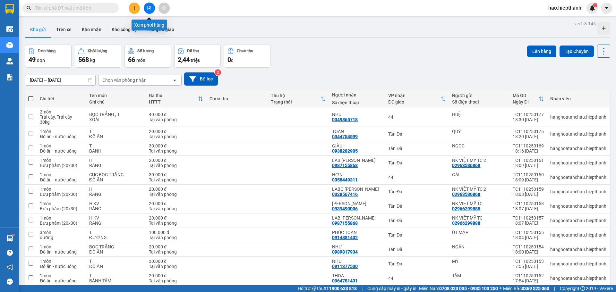
click at [148, 7] on icon "file-add" at bounding box center [149, 8] width 4 height 4
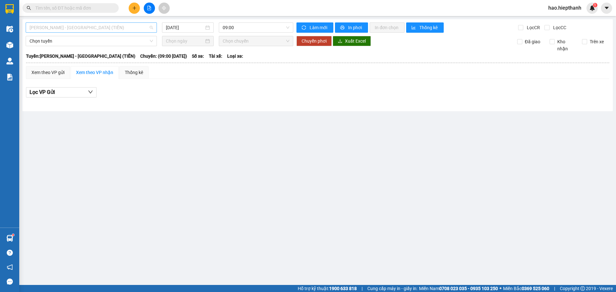
click at [91, 25] on span "[PERSON_NAME] - [GEOGRAPHIC_DATA] (TIỀN)" at bounding box center [92, 28] width 124 height 10
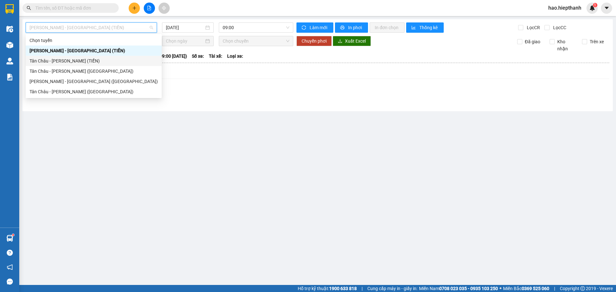
drag, startPoint x: 43, startPoint y: 61, endPoint x: 137, endPoint y: 47, distance: 94.7
click at [44, 61] on div "Tân Châu - [PERSON_NAME] (TIỀN)" at bounding box center [94, 60] width 128 height 7
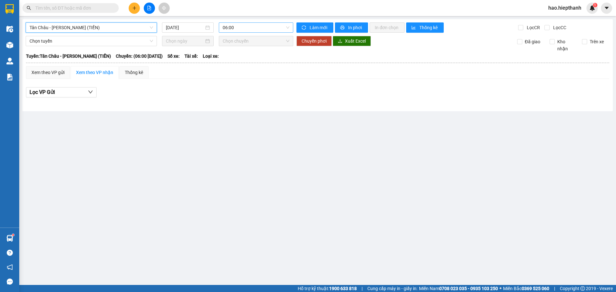
click at [245, 24] on span "06:00" at bounding box center [256, 28] width 67 height 10
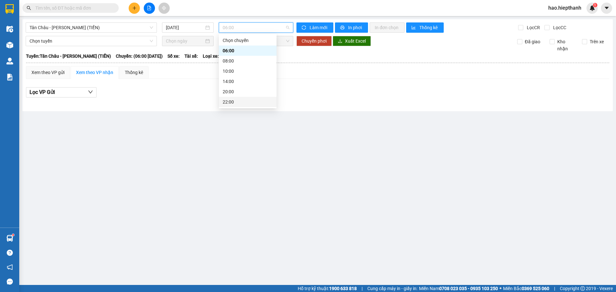
click at [236, 101] on div "22:00" at bounding box center [248, 102] width 50 height 7
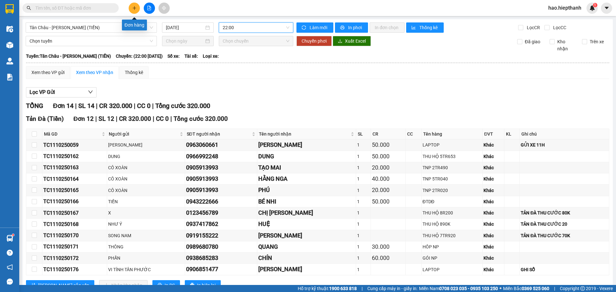
click at [135, 8] on icon "plus" at bounding box center [134, 8] width 4 height 4
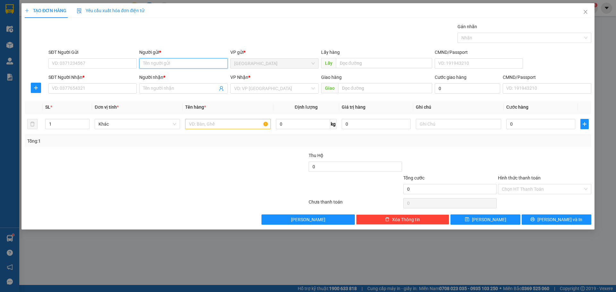
drag, startPoint x: 158, startPoint y: 66, endPoint x: 158, endPoint y: 62, distance: 3.9
click at [158, 65] on input "Người gửi *" at bounding box center [183, 63] width 88 height 10
click at [124, 89] on input "SĐT Người Nhận *" at bounding box center [92, 88] width 88 height 10
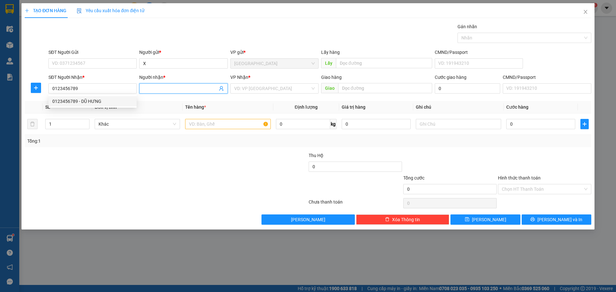
click at [164, 86] on input "Người nhận *" at bounding box center [180, 88] width 74 height 7
click at [266, 92] on input "search" at bounding box center [272, 89] width 76 height 10
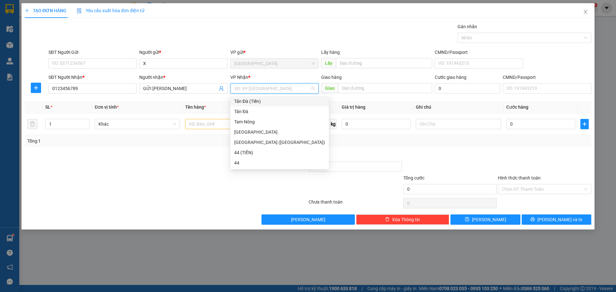
click at [261, 102] on div "Tản Đà (Tiền)" at bounding box center [279, 101] width 91 height 7
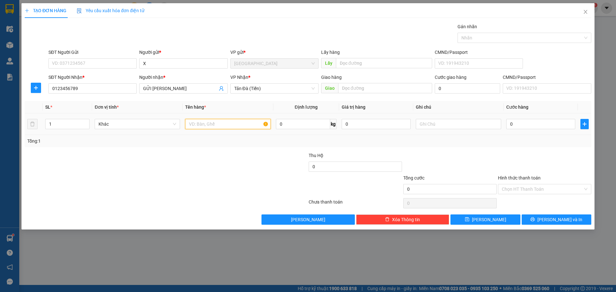
click at [223, 128] on input "text" at bounding box center [227, 124] width 85 height 10
click at [527, 125] on input "0" at bounding box center [541, 124] width 69 height 10
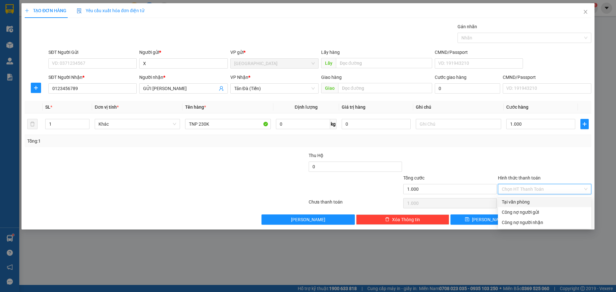
click at [536, 187] on input "Hình thức thanh toán" at bounding box center [542, 190] width 81 height 10
click at [524, 202] on div "Tại văn phòng" at bounding box center [545, 202] width 86 height 7
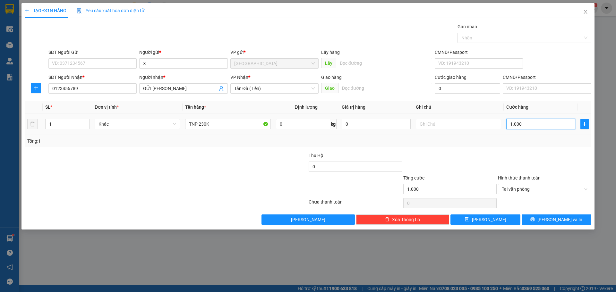
click at [531, 124] on input "1.000" at bounding box center [541, 124] width 69 height 10
drag, startPoint x: 586, startPoint y: 188, endPoint x: 552, endPoint y: 190, distance: 33.7
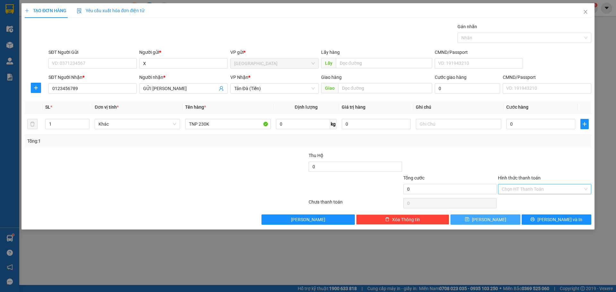
click at [500, 221] on button "[PERSON_NAME]" at bounding box center [486, 220] width 70 height 10
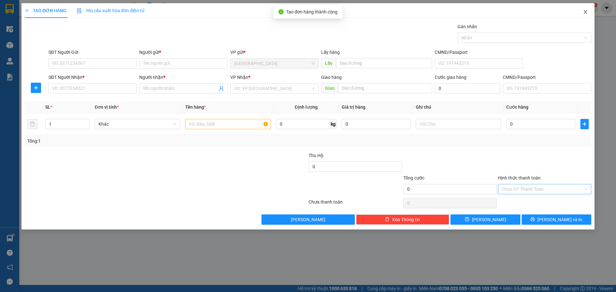
click at [584, 9] on span "Close" at bounding box center [586, 12] width 18 height 18
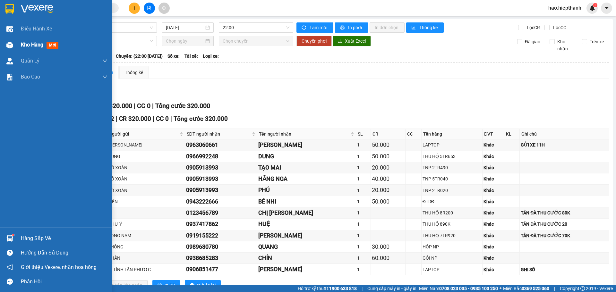
click at [37, 43] on span "Kho hàng" at bounding box center [32, 45] width 22 height 6
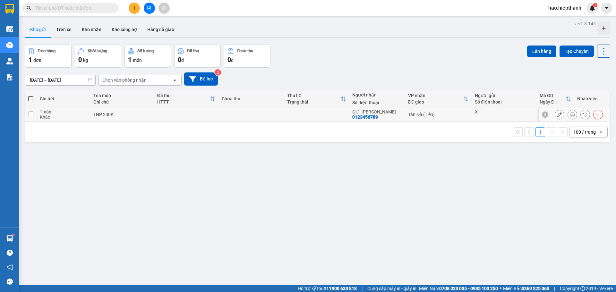
click at [511, 115] on div "X" at bounding box center [504, 114] width 58 height 10
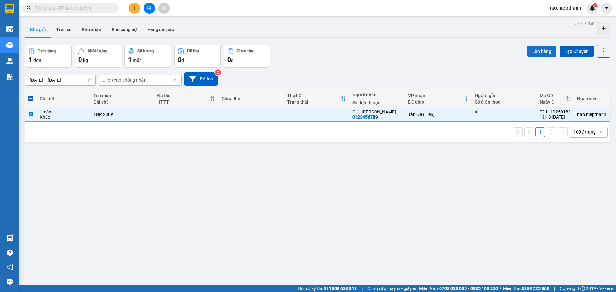
click at [533, 50] on button "Lên hàng" at bounding box center [541, 52] width 29 height 12
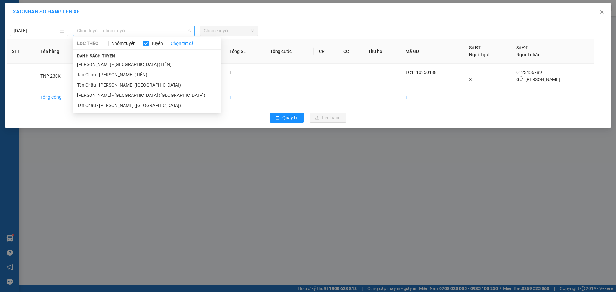
click at [95, 30] on span "Chọn tuyến - nhóm tuyến" at bounding box center [134, 31] width 114 height 10
click at [87, 75] on li "Tân Châu - [PERSON_NAME] (TIỀN)" at bounding box center [147, 75] width 148 height 10
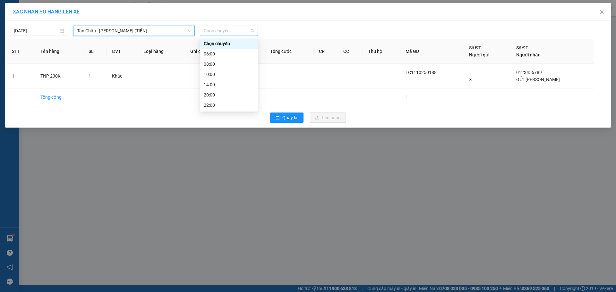
click at [236, 30] on span "Chọn chuyến" at bounding box center [229, 31] width 50 height 10
click at [228, 106] on div "22:00" at bounding box center [229, 105] width 50 height 7
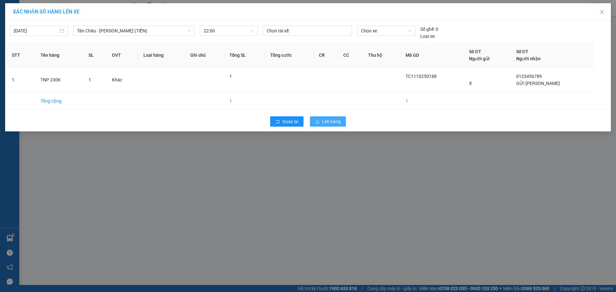
click at [324, 123] on span "Lên hàng" at bounding box center [331, 121] width 19 height 7
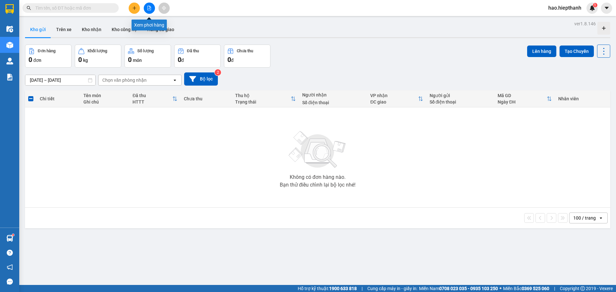
click at [150, 9] on icon "file-add" at bounding box center [150, 8] width 4 height 4
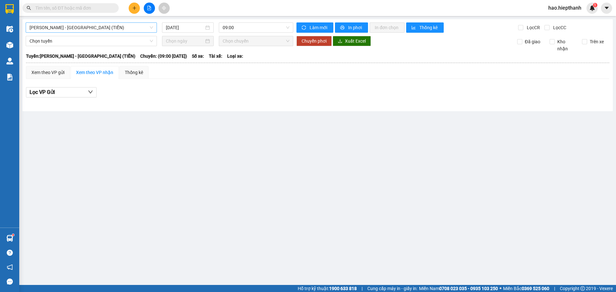
click at [102, 27] on span "[PERSON_NAME] - [GEOGRAPHIC_DATA] (TIỀN)" at bounding box center [92, 28] width 124 height 10
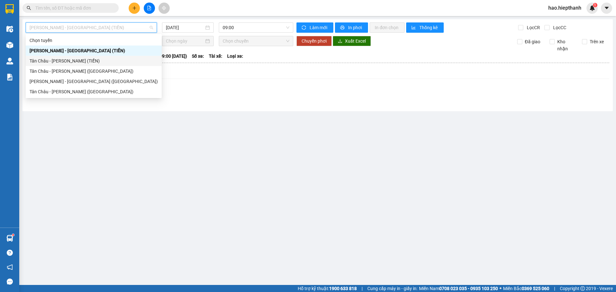
click at [33, 63] on div "Tân Châu - [PERSON_NAME] (TIỀN)" at bounding box center [94, 60] width 128 height 7
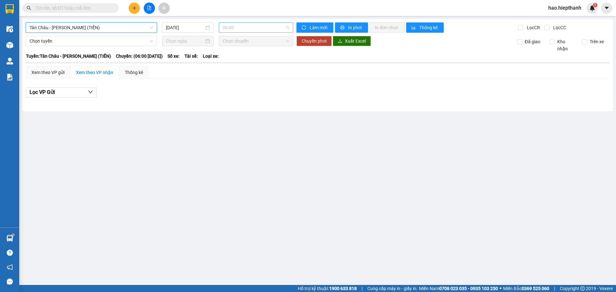
click at [240, 30] on span "06:00" at bounding box center [256, 28] width 67 height 10
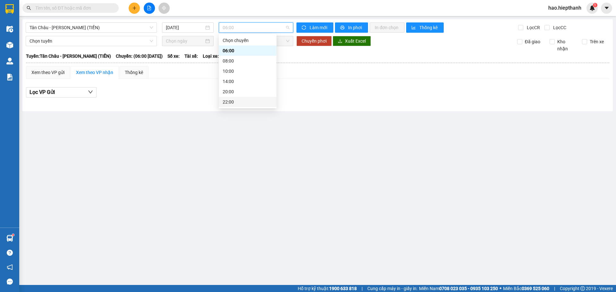
click at [229, 103] on div "22:00" at bounding box center [248, 102] width 50 height 7
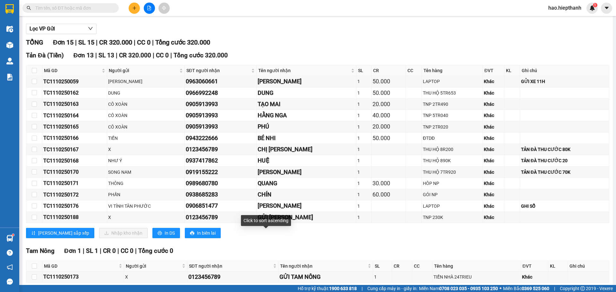
scroll to position [64, 0]
